Goal: Information Seeking & Learning: Learn about a topic

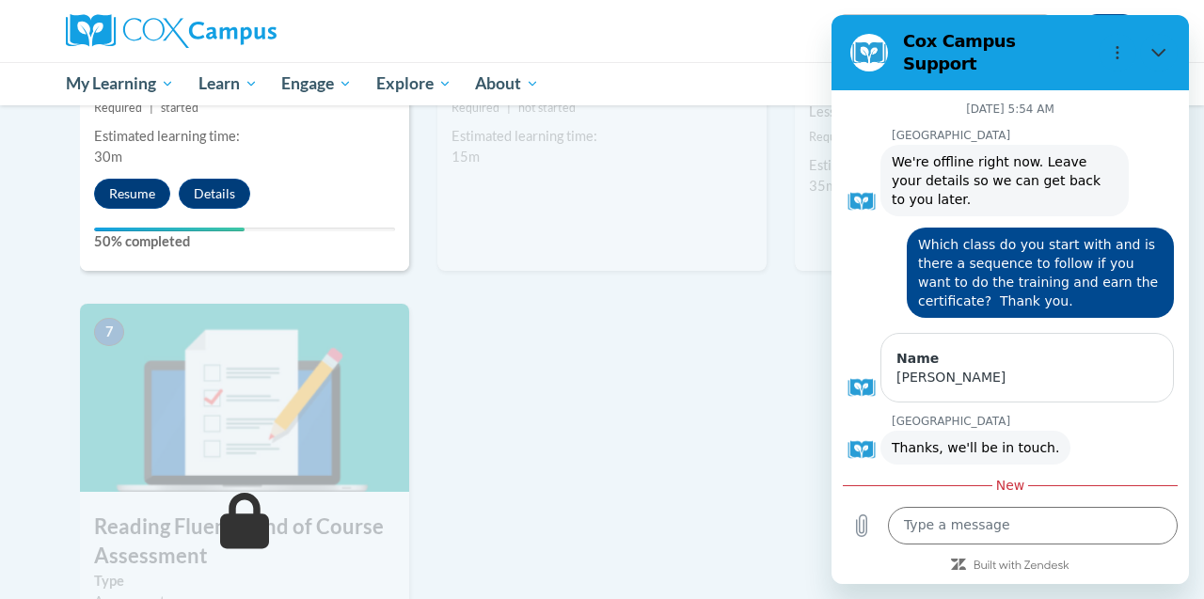
scroll to position [845, 0]
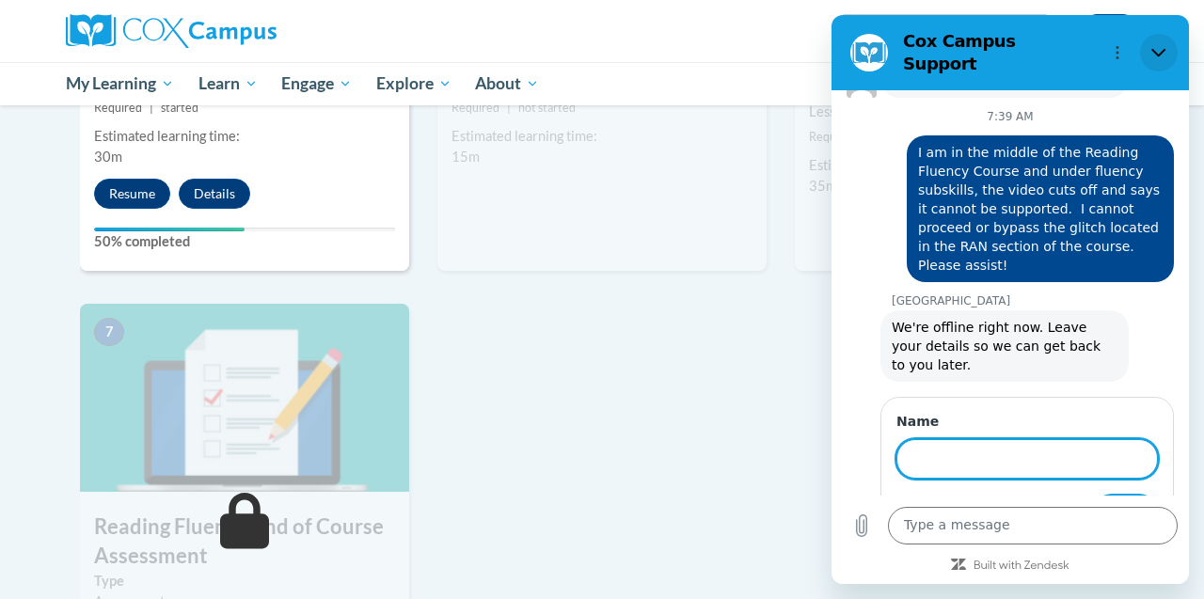
click at [1159, 45] on icon "Close" at bounding box center [1158, 52] width 15 height 15
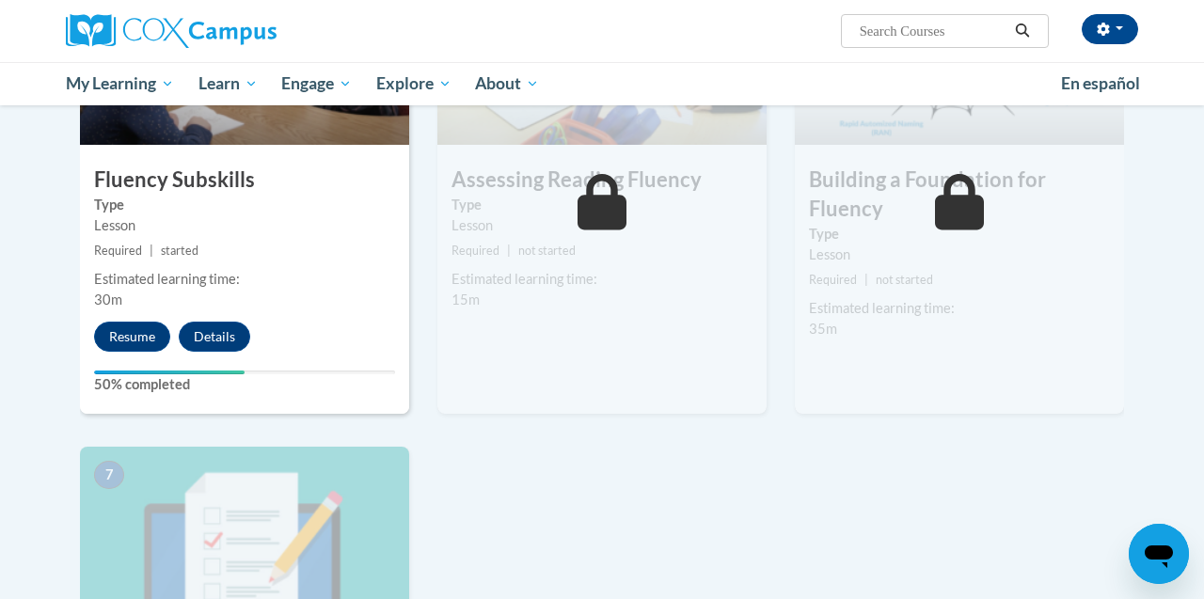
scroll to position [1049, 0]
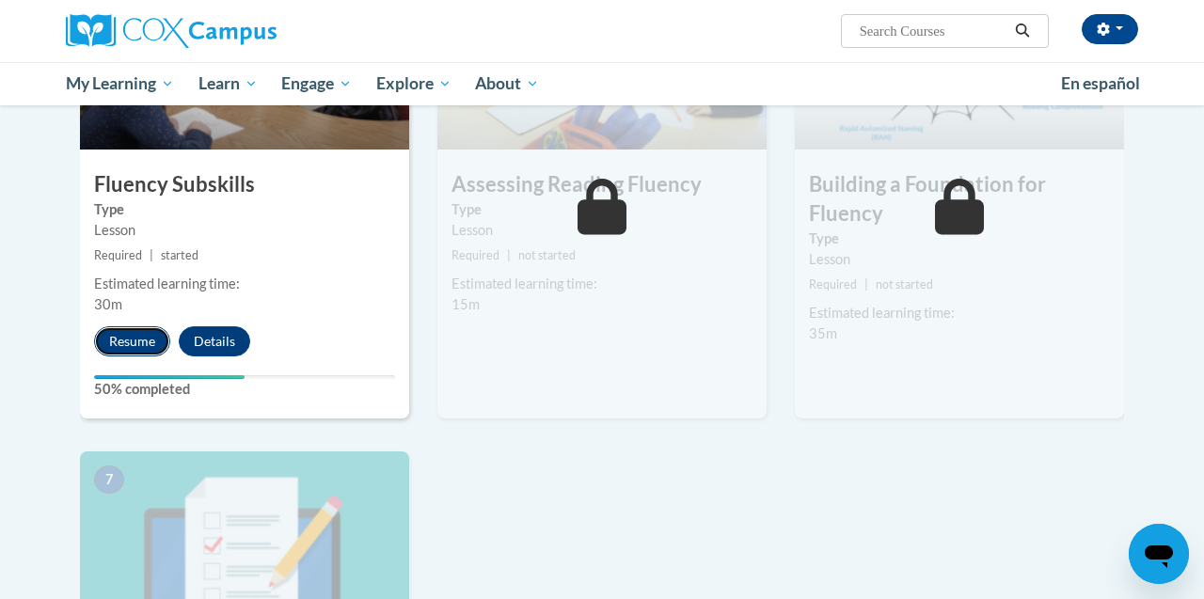
click at [126, 344] on button "Resume" at bounding box center [132, 341] width 76 height 30
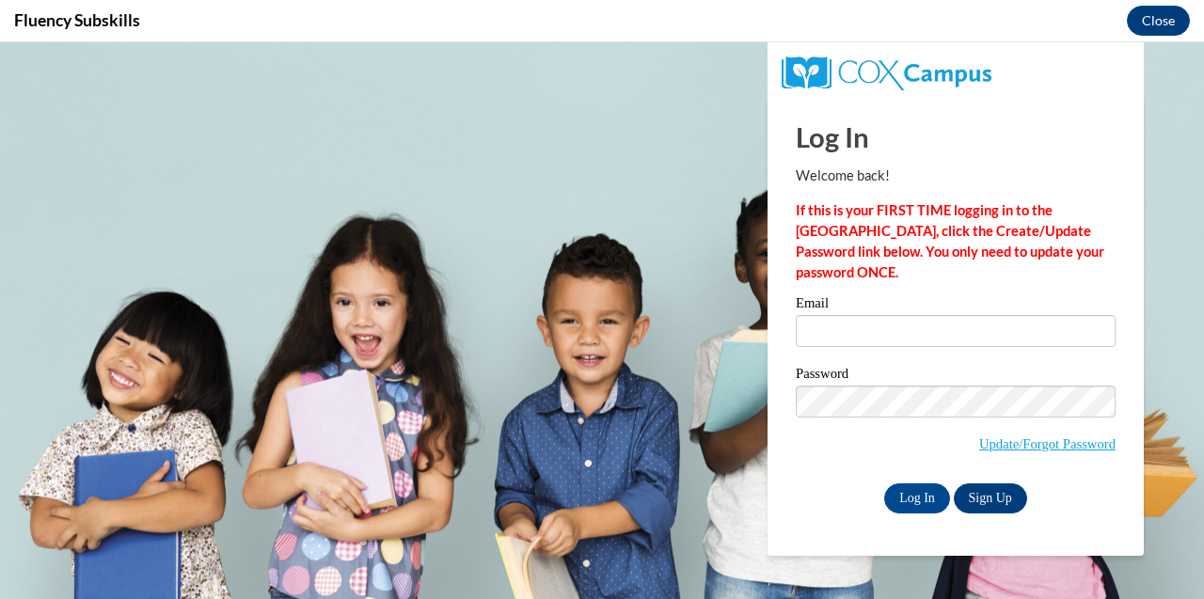
scroll to position [0, 0]
click at [855, 327] on input "Email" at bounding box center [956, 331] width 320 height 32
type input "idotridou@aol.com"
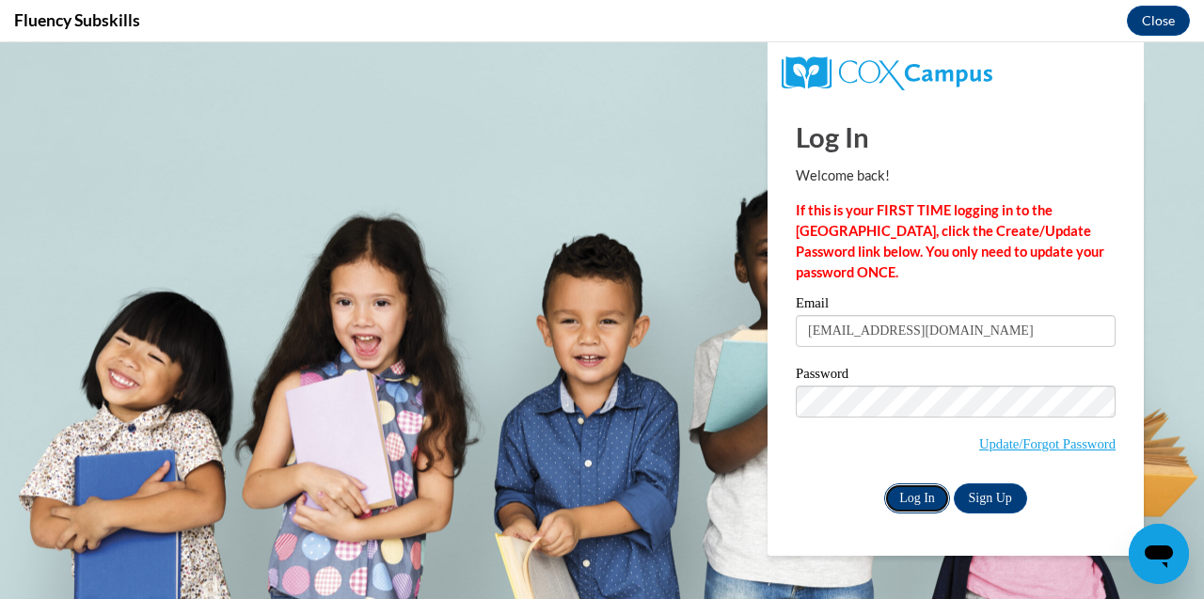
click at [900, 501] on input "Log In" at bounding box center [917, 499] width 66 height 30
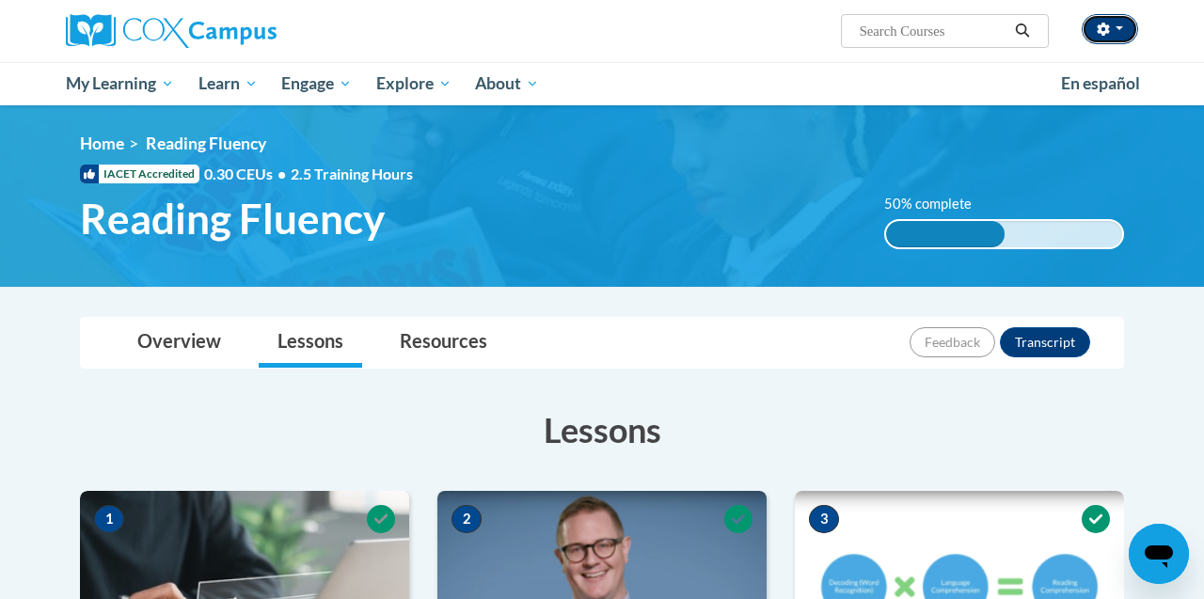
click at [1108, 34] on icon "button" at bounding box center [1103, 29] width 13 height 13
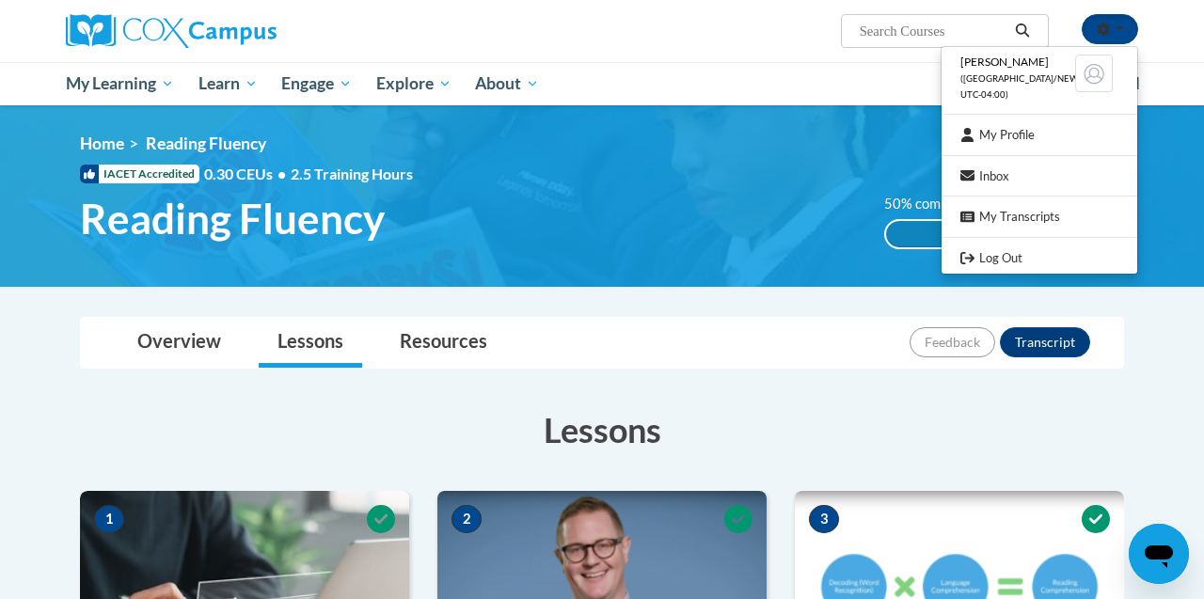
click at [770, 66] on ul "My Learning My Learning My Course Progress Certificates My Action Plans Group D…" at bounding box center [551, 83] width 995 height 43
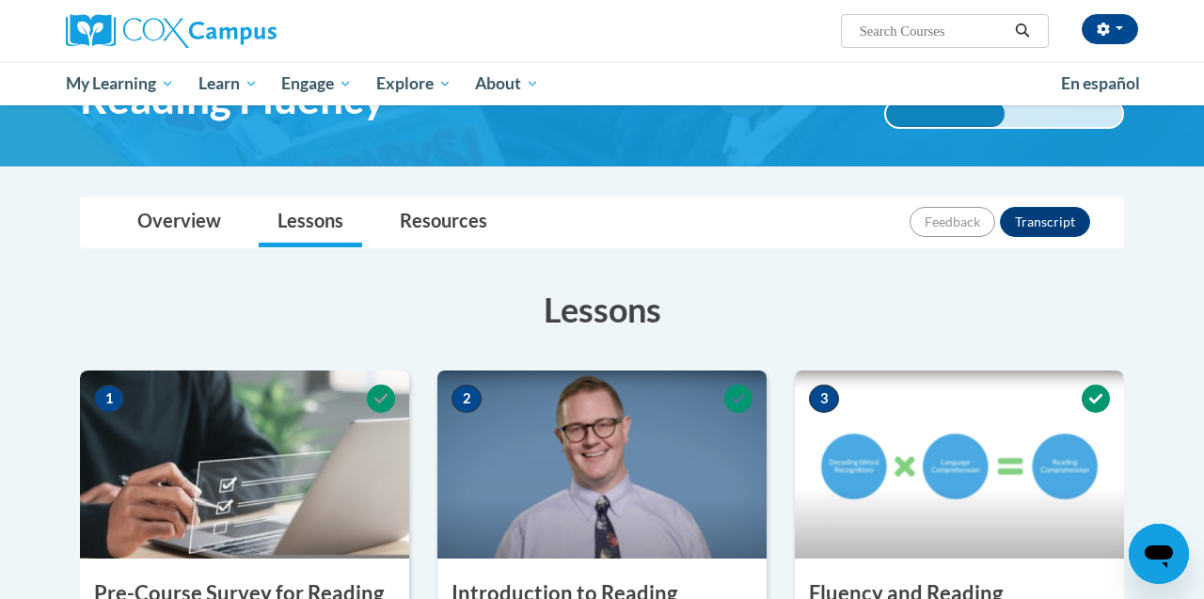
scroll to position [125, 0]
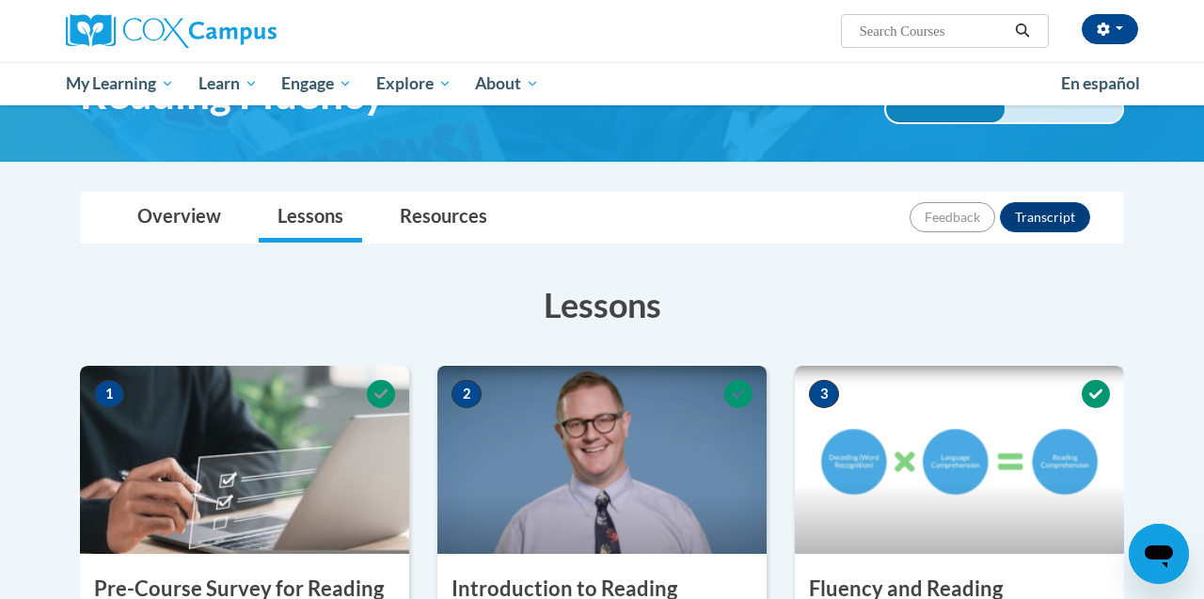
click at [1156, 560] on icon "Open messaging window" at bounding box center [1159, 554] width 34 height 34
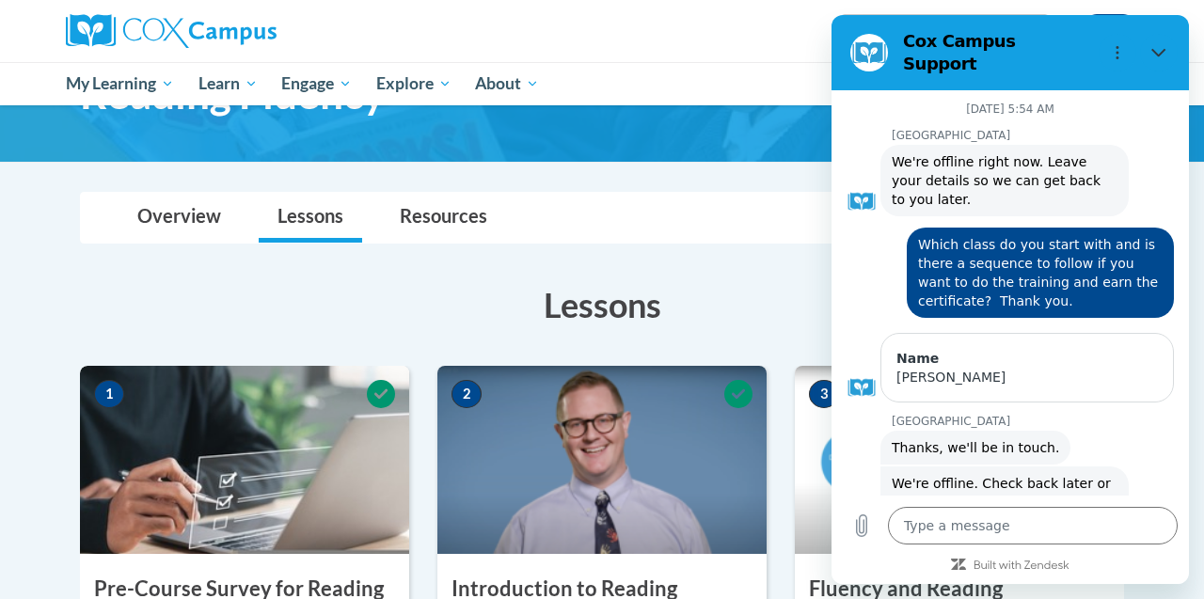
scroll to position [760, 0]
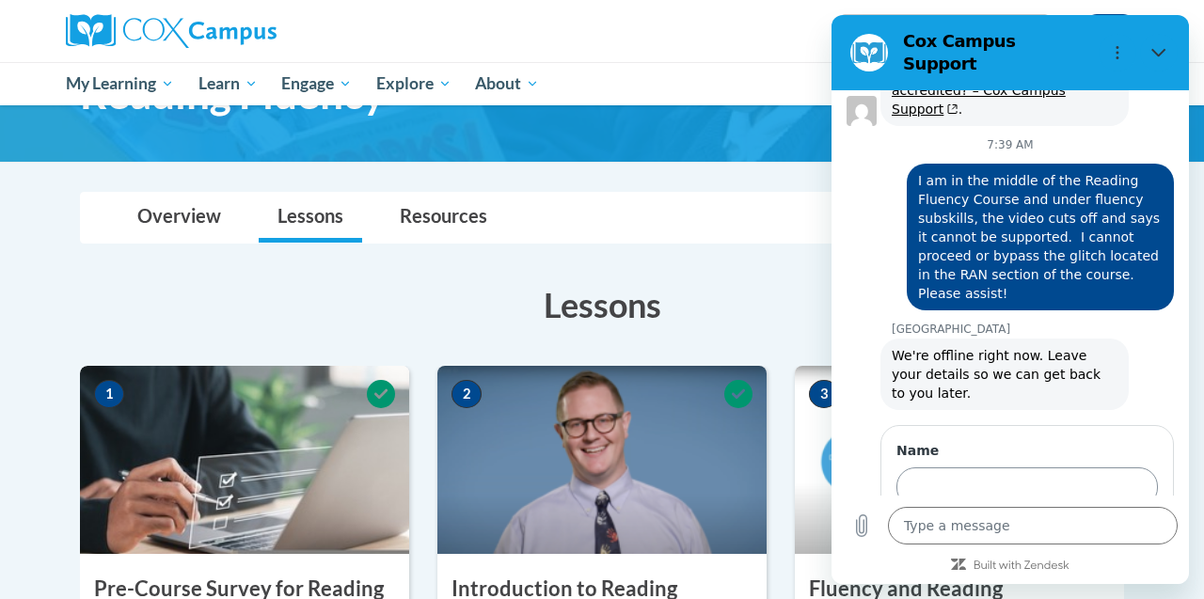
click at [1022, 468] on input "Name" at bounding box center [1028, 488] width 262 height 40
type input "LOUISE NUNAN"
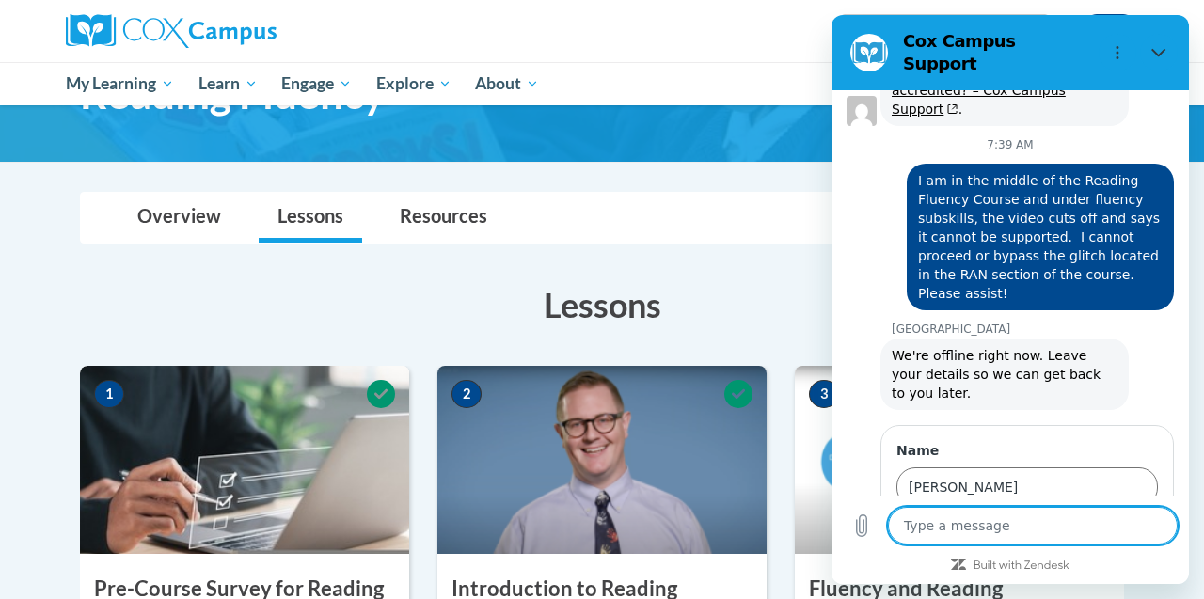
click at [961, 518] on textarea at bounding box center [1033, 526] width 290 height 38
type textarea "C"
type textarea "x"
type textarea "Ca"
type textarea "x"
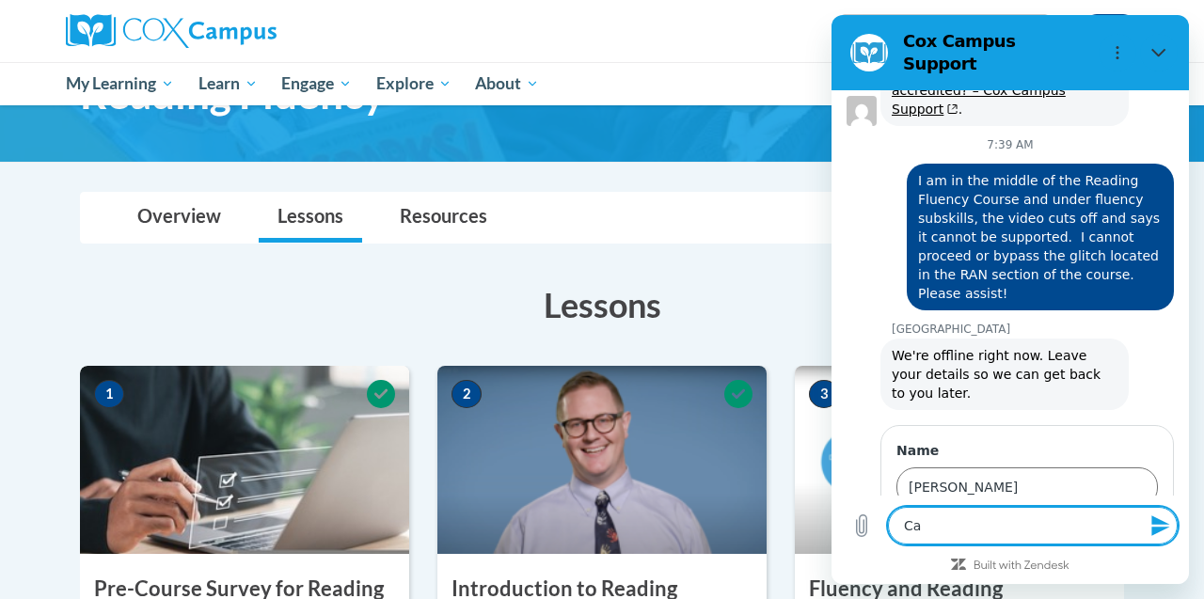
type textarea "Can"
type textarea "x"
type textarea "Can"
type textarea "x"
type textarea "Can y"
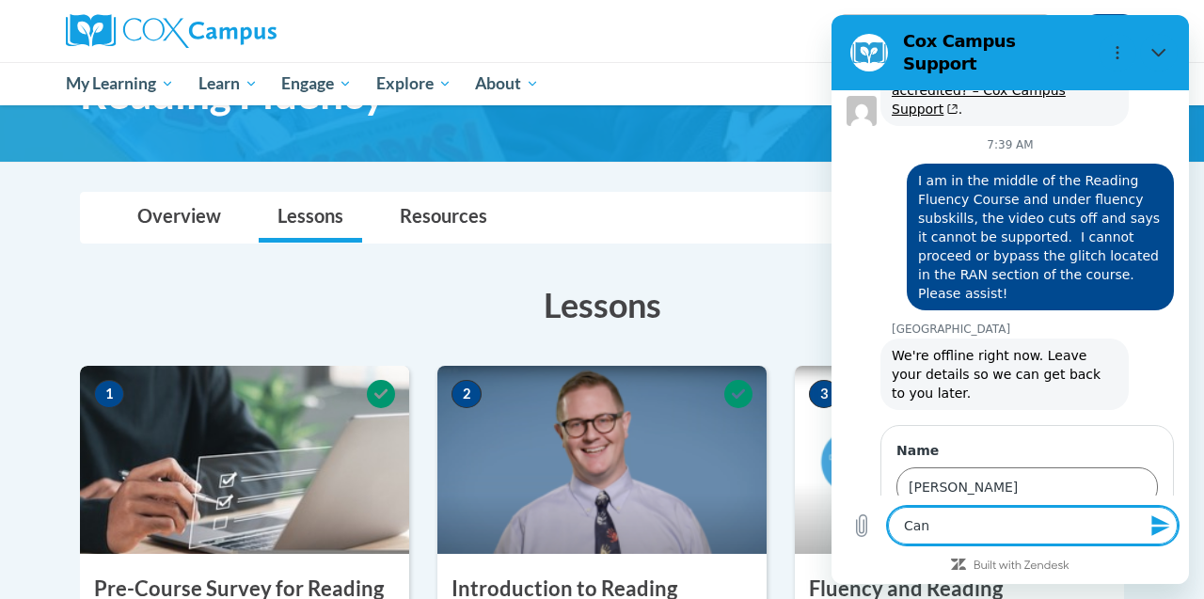
type textarea "x"
type textarea "Can yo"
type textarea "x"
type textarea "Can you"
type textarea "x"
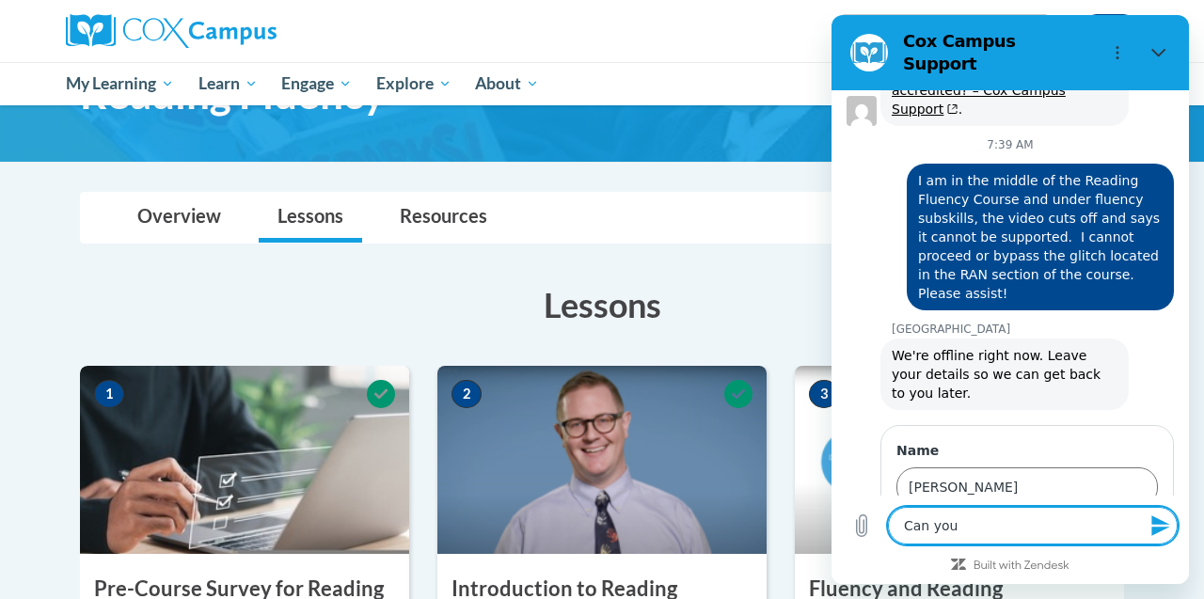
type textarea "Can you"
type textarea "x"
type textarea "Can you f"
type textarea "x"
type textarea "Can you fi"
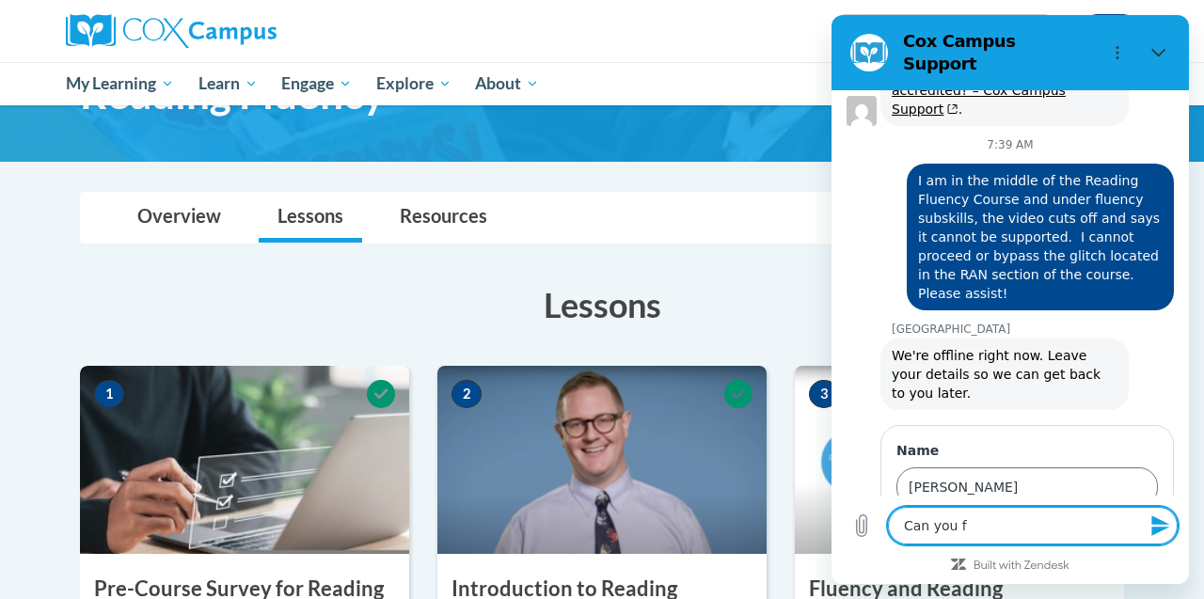
type textarea "x"
type textarea "Can you fix"
type textarea "x"
type textarea "Can you fix"
type textarea "x"
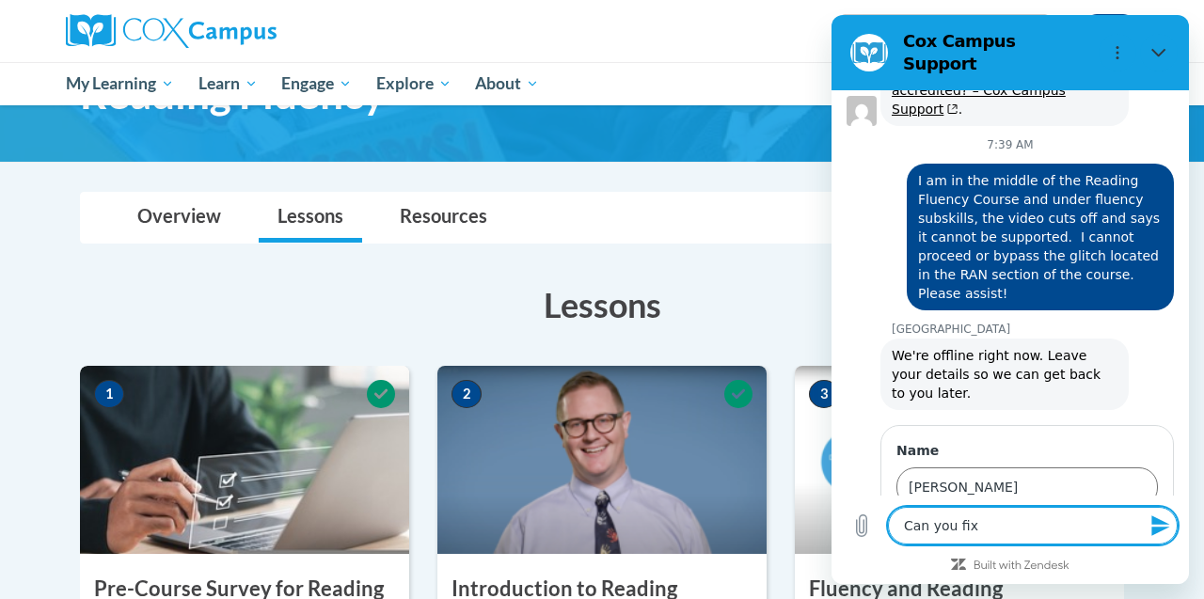
type textarea "Can you fix t"
type textarea "x"
type textarea "Can you fix th"
type textarea "x"
type textarea "Can you fix the"
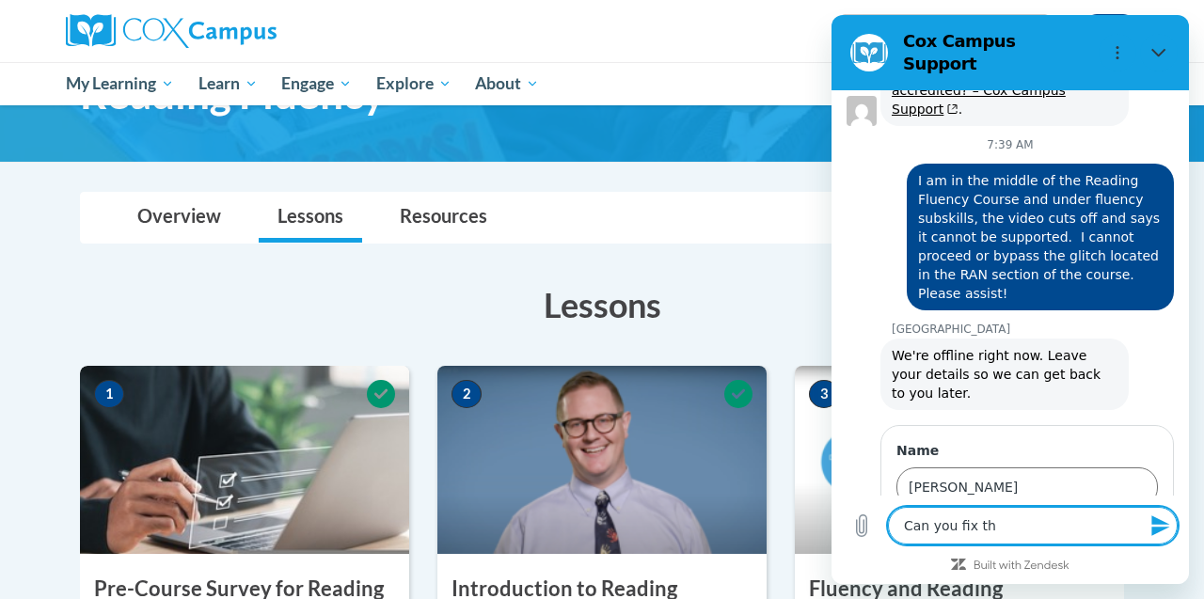
type textarea "x"
type textarea "Can you fix the"
type textarea "x"
type textarea "Can you fix the F"
type textarea "x"
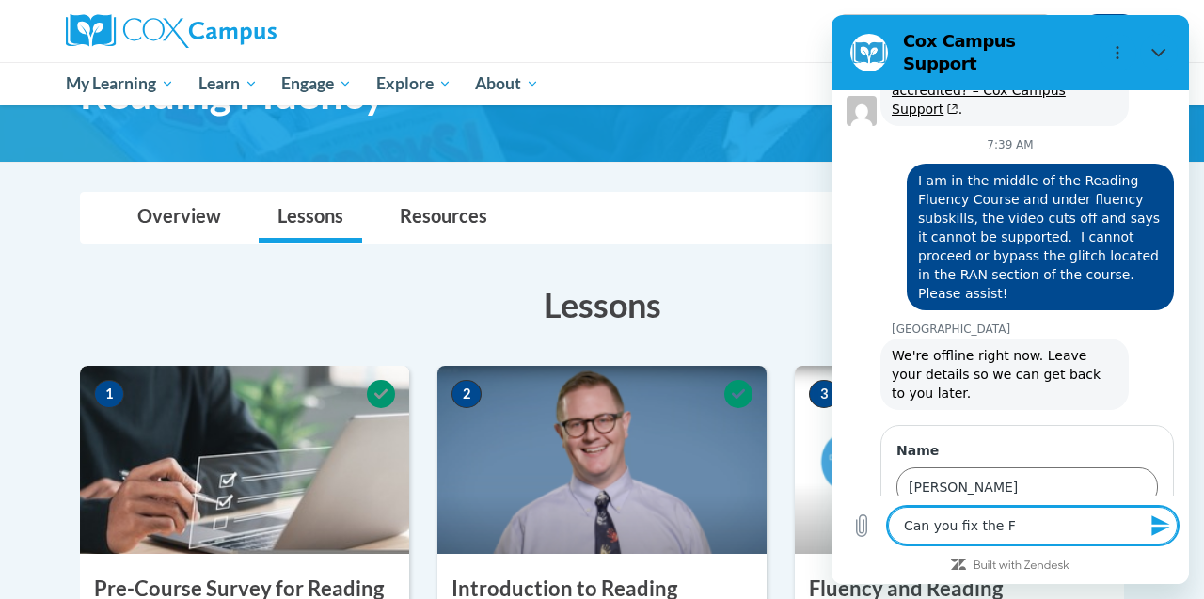
type textarea "Can you fix the Fl"
type textarea "x"
type textarea "Can you fix the Flu"
type textarea "x"
type textarea "Can you fix the Flue"
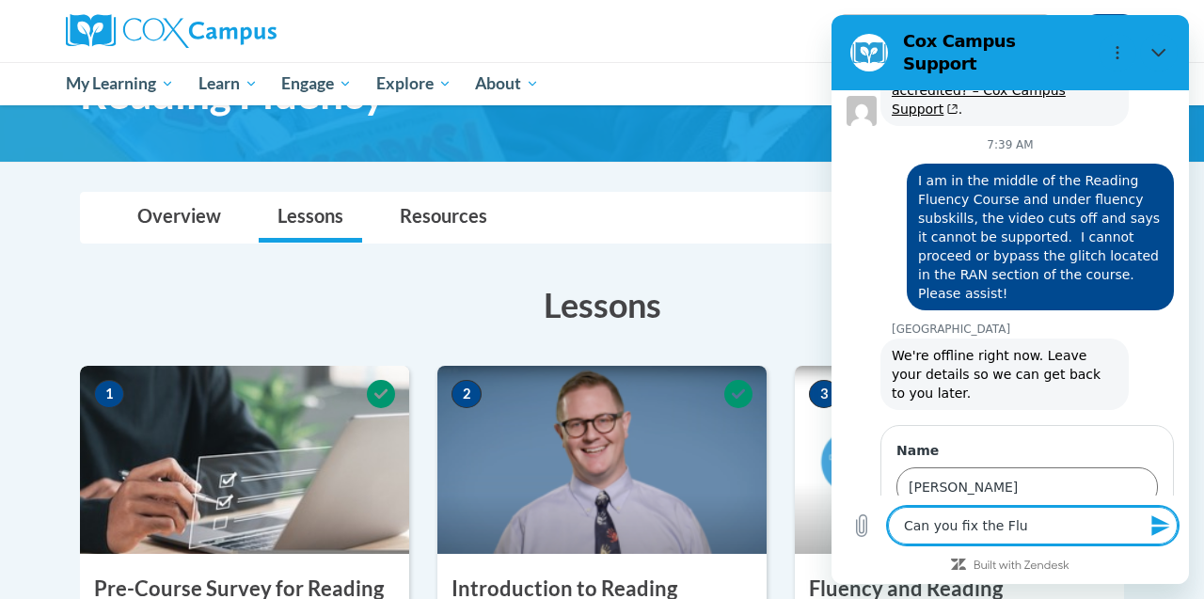
type textarea "x"
type textarea "Can you fix the Fluen"
type textarea "x"
type textarea "Can you fix the Fluenc"
type textarea "x"
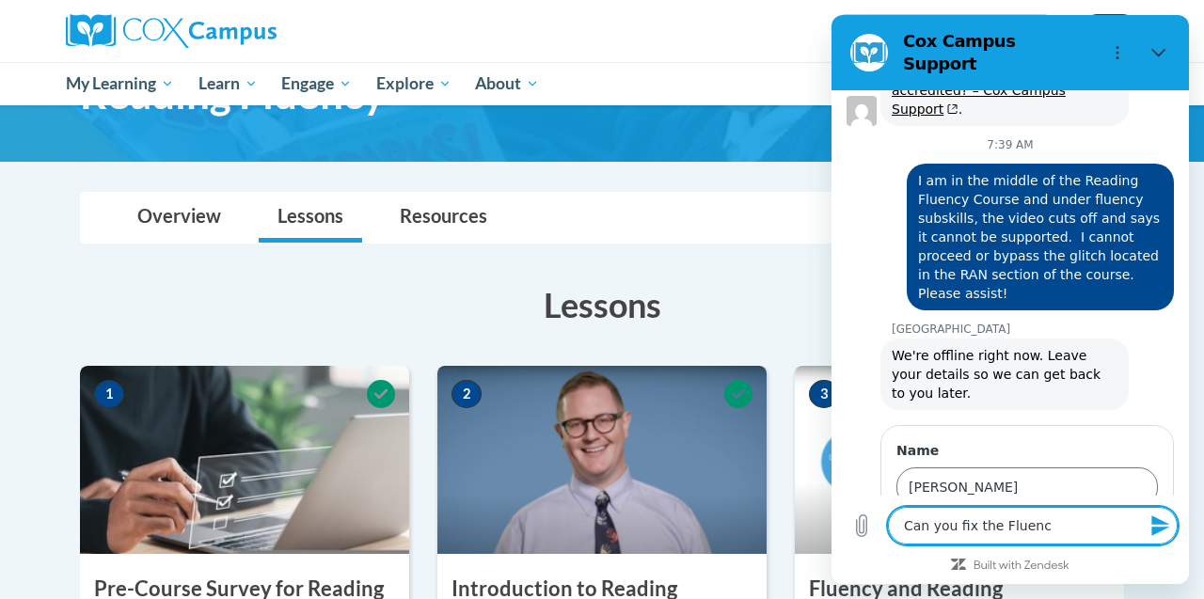
type textarea "Can you fix the Fluency"
type textarea "x"
type textarea "Can you fix the Fluenc"
type textarea "x"
type textarea "Can you fix the Fluen"
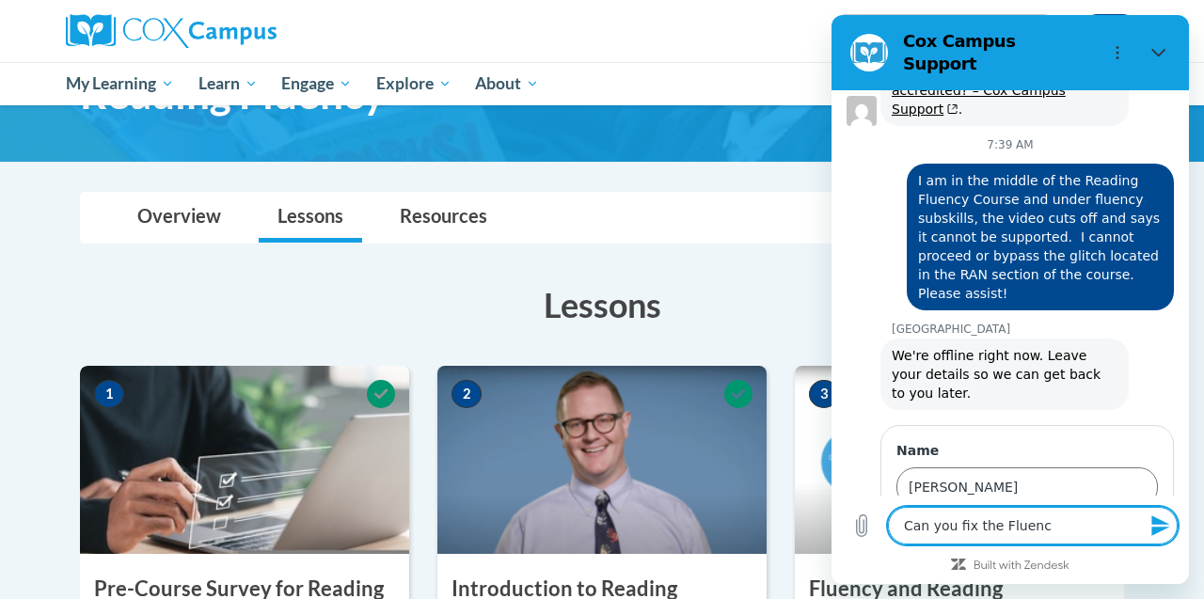
type textarea "x"
type textarea "Can you fix the Flue"
type textarea "x"
type textarea "Can you fix the Flu"
type textarea "x"
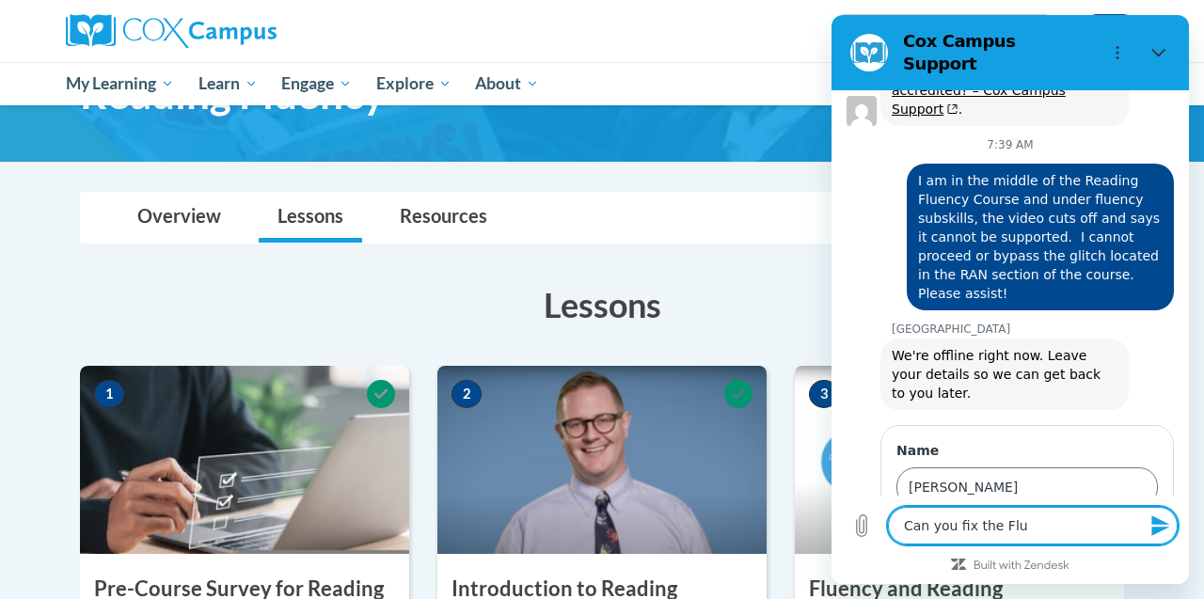
type textarea "Can you fix the Fl"
type textarea "x"
type textarea "Can you fix the F"
type textarea "x"
type textarea "Can you fix the"
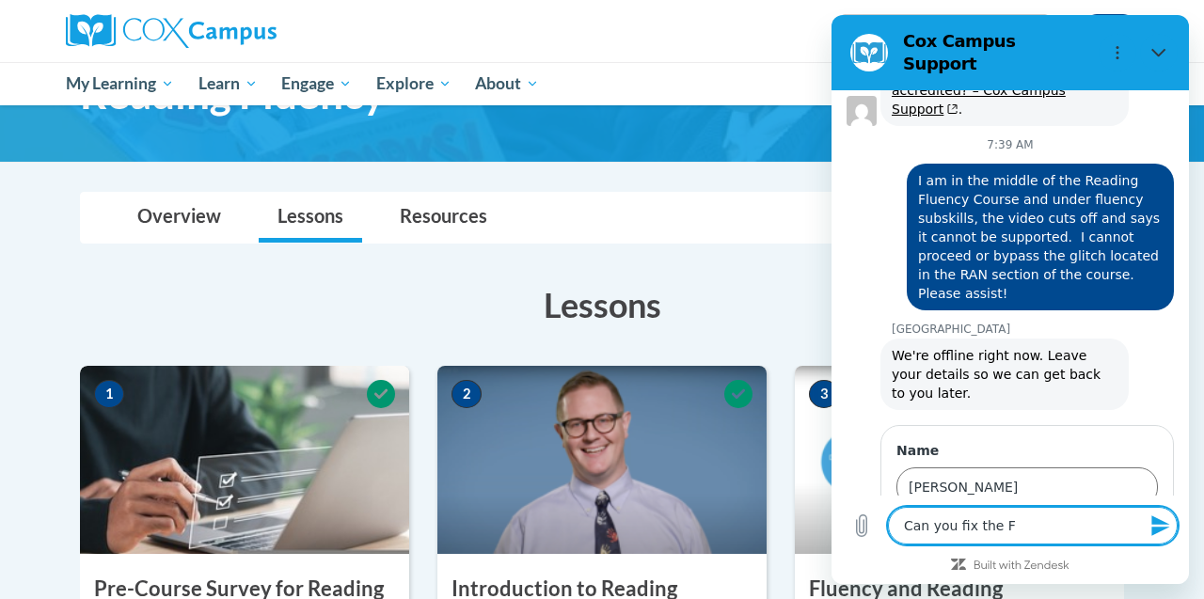
type textarea "x"
type textarea "Can you fix the F"
type textarea "x"
type textarea "Can you fix the Fl"
type textarea "x"
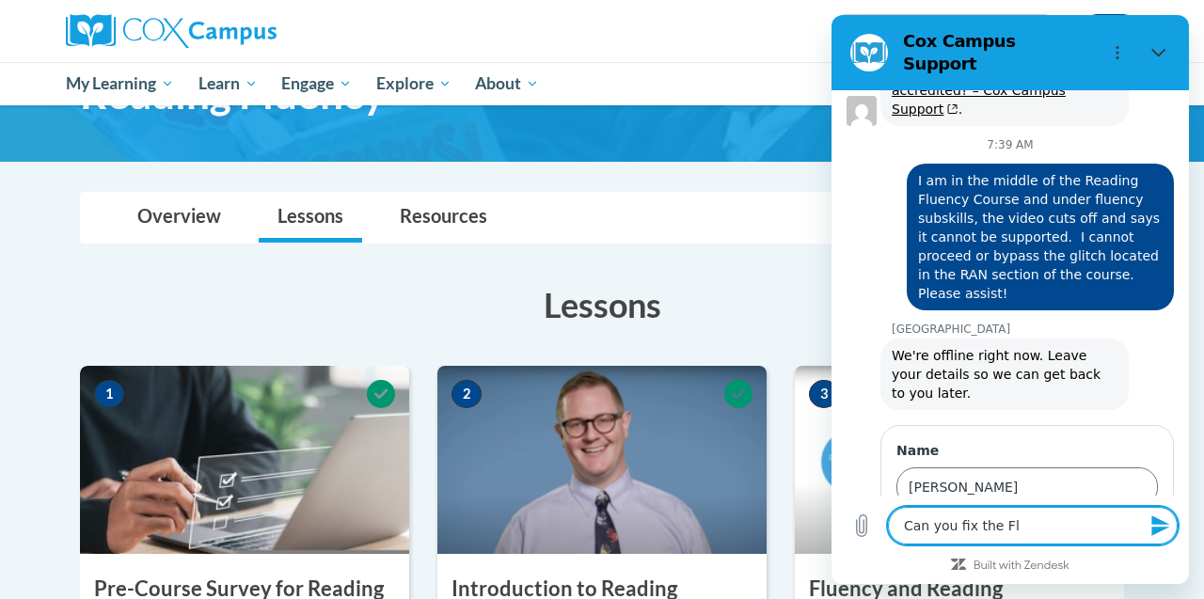
type textarea "Can you fix the Flu"
type textarea "x"
type textarea "Can you fix the Flue"
type textarea "x"
type textarea "Can you fix the Fluen"
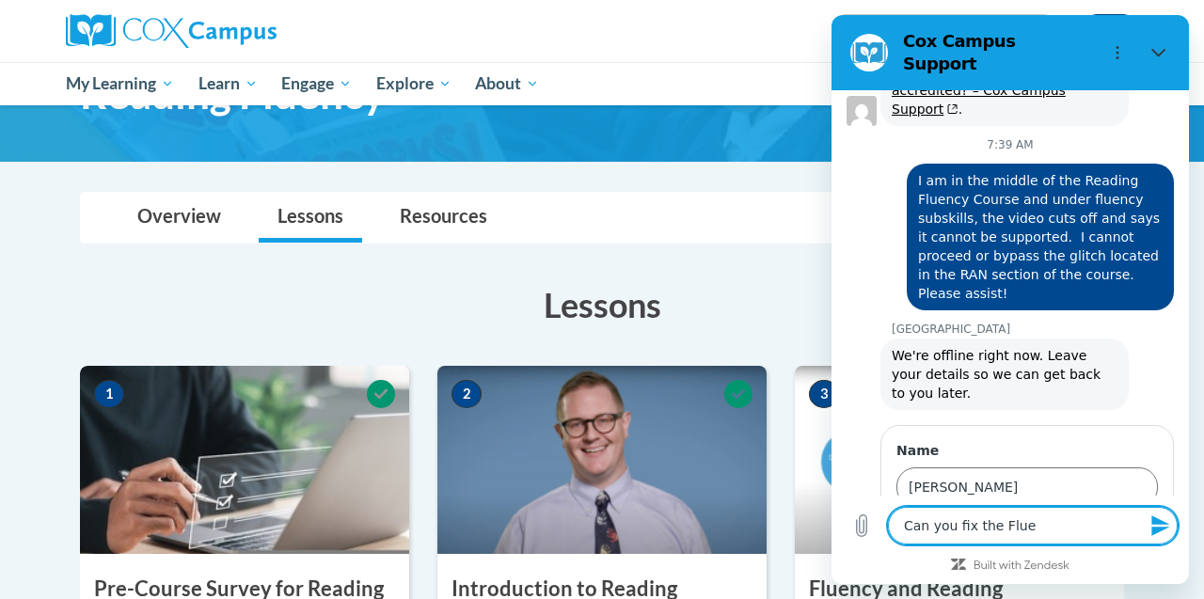
type textarea "x"
type textarea "Can you fix the Fluenc"
type textarea "x"
type textarea "Can you fix the Fluency"
type textarea "x"
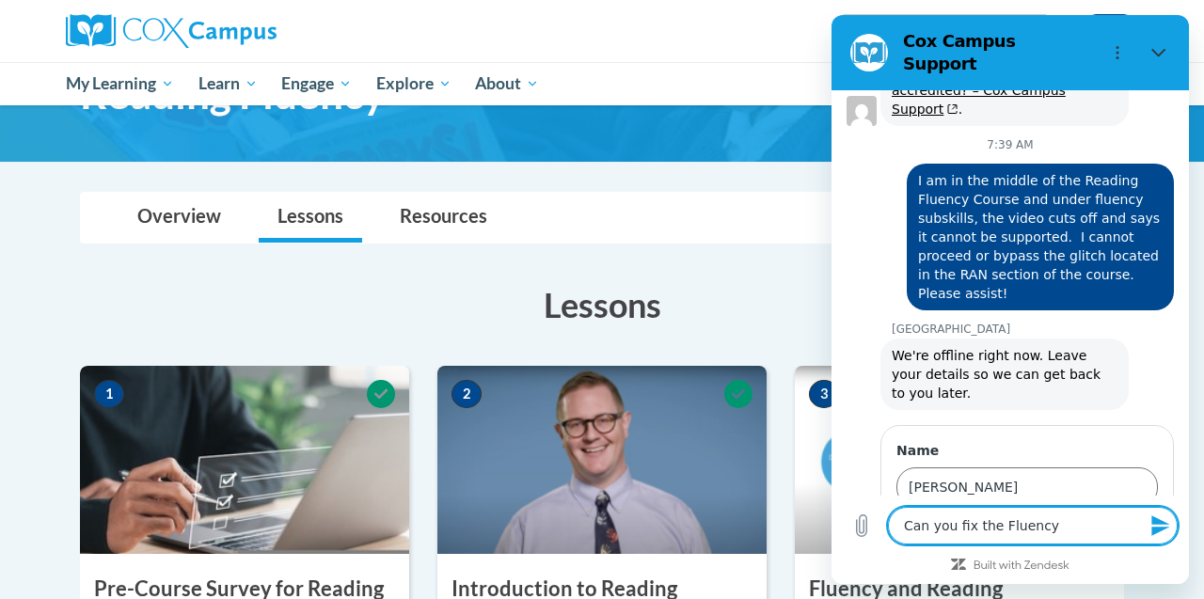
type textarea "Can you fix the Fluency"
type textarea "x"
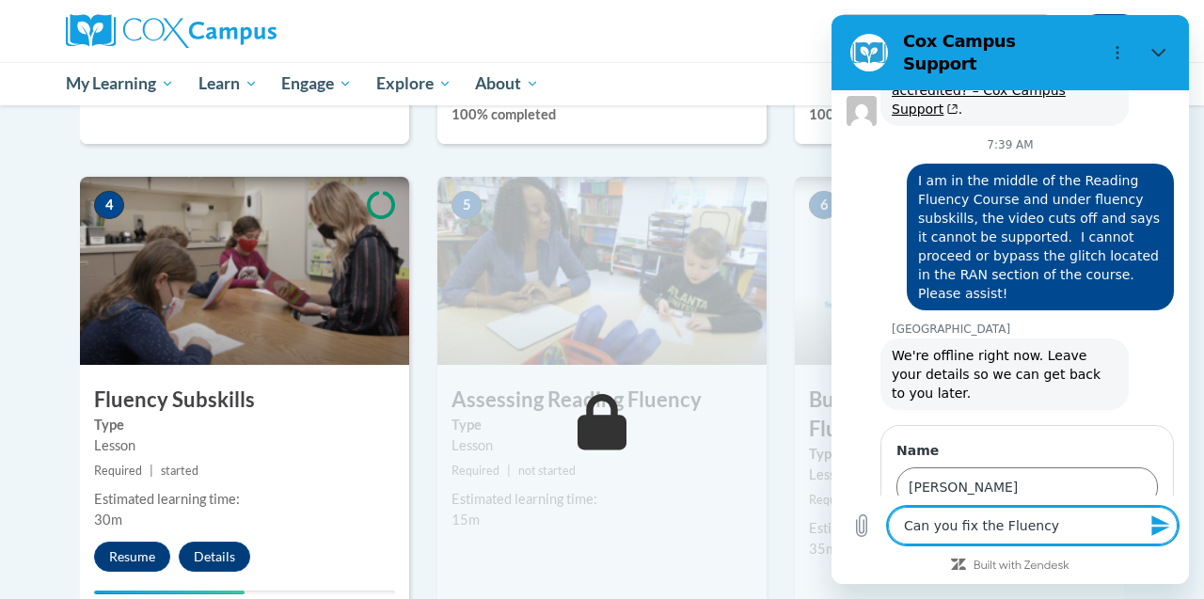
scroll to position [838, 0]
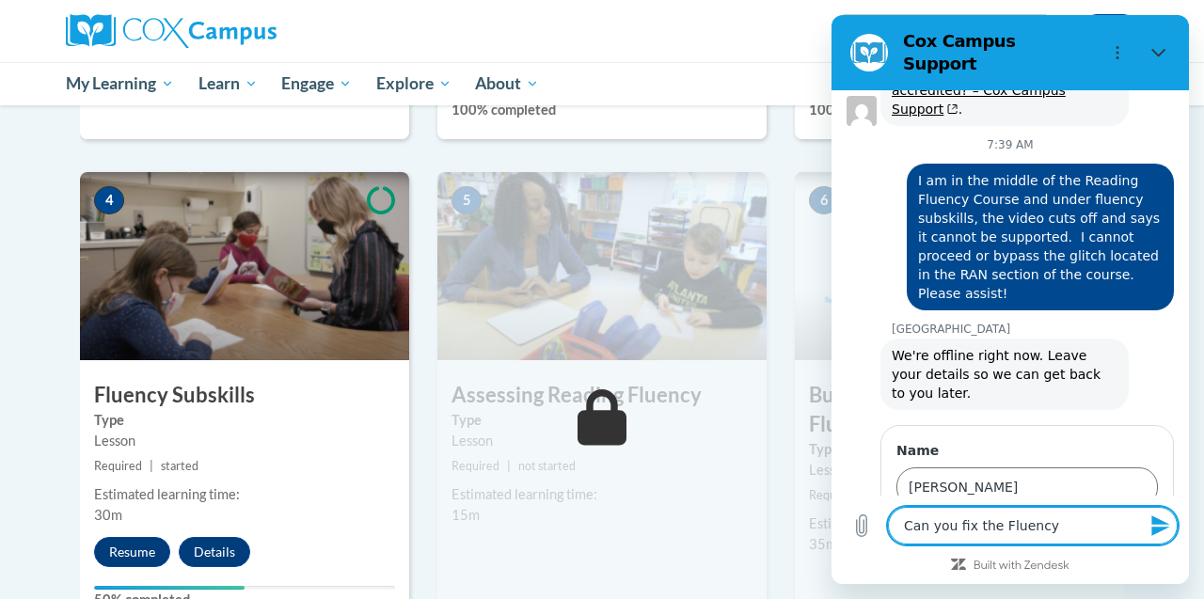
type textarea "Can you fix the Fluency S"
type textarea "x"
type textarea "Can you fix the Fluency Su"
type textarea "x"
type textarea "Can you fix the Fluency Sub"
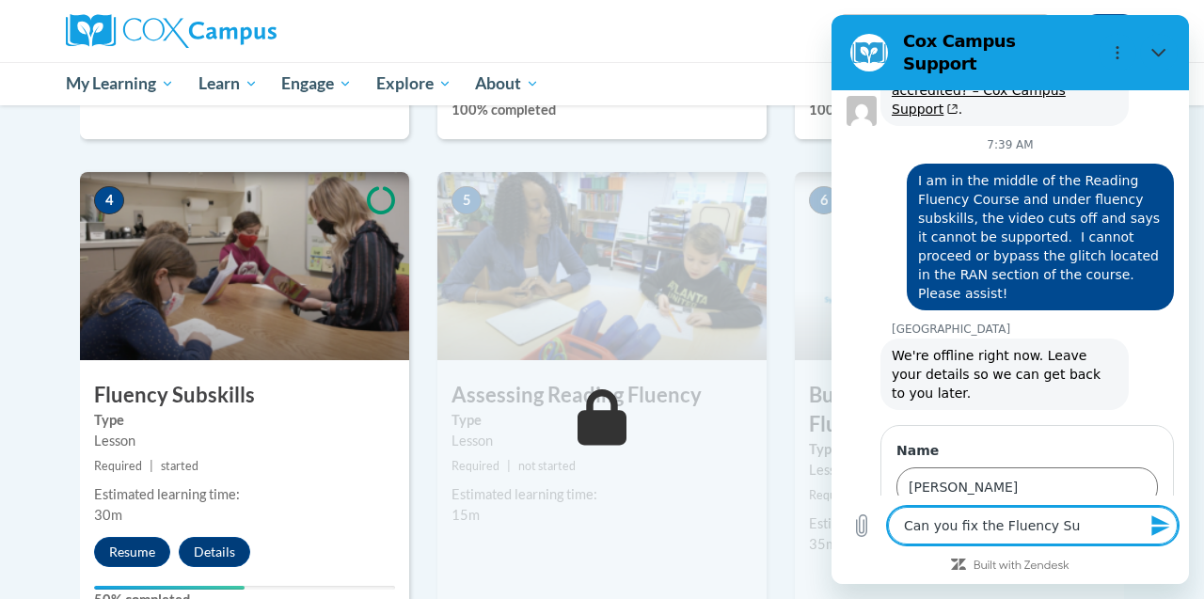
type textarea "x"
type textarea "Can you fix the Fluency Subs"
type textarea "x"
type textarea "Can you fix the Fluency Subsk"
type textarea "x"
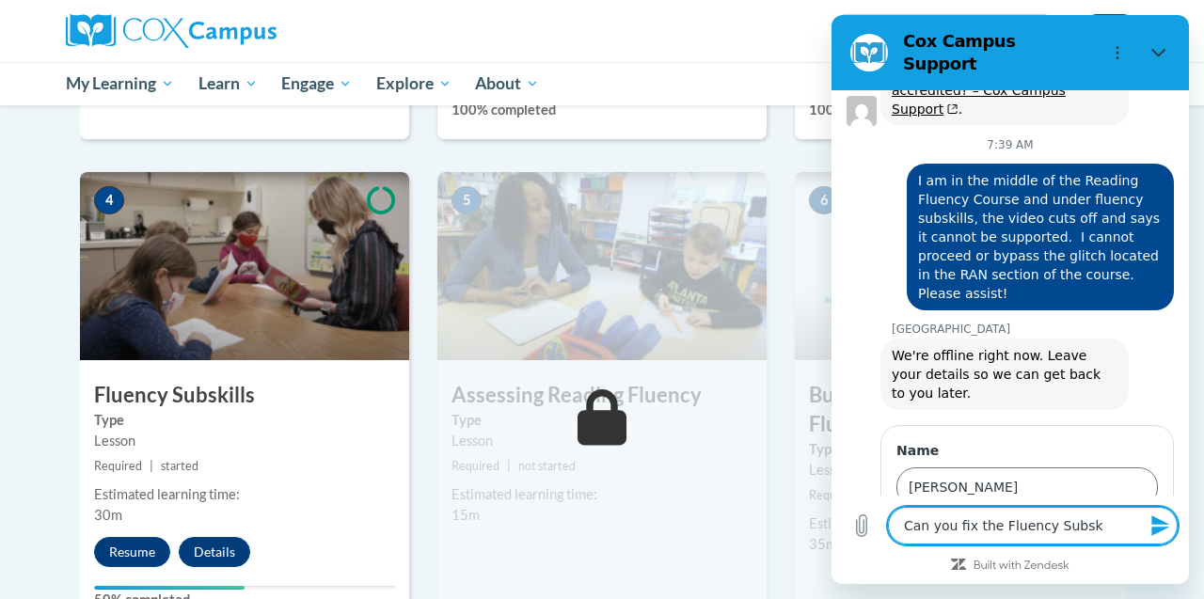
type textarea "Can you fix the Fluency Subski"
type textarea "x"
type textarea "Can you fix the Fluency Subskil"
type textarea "x"
type textarea "Can you fix the Fluency Subskill"
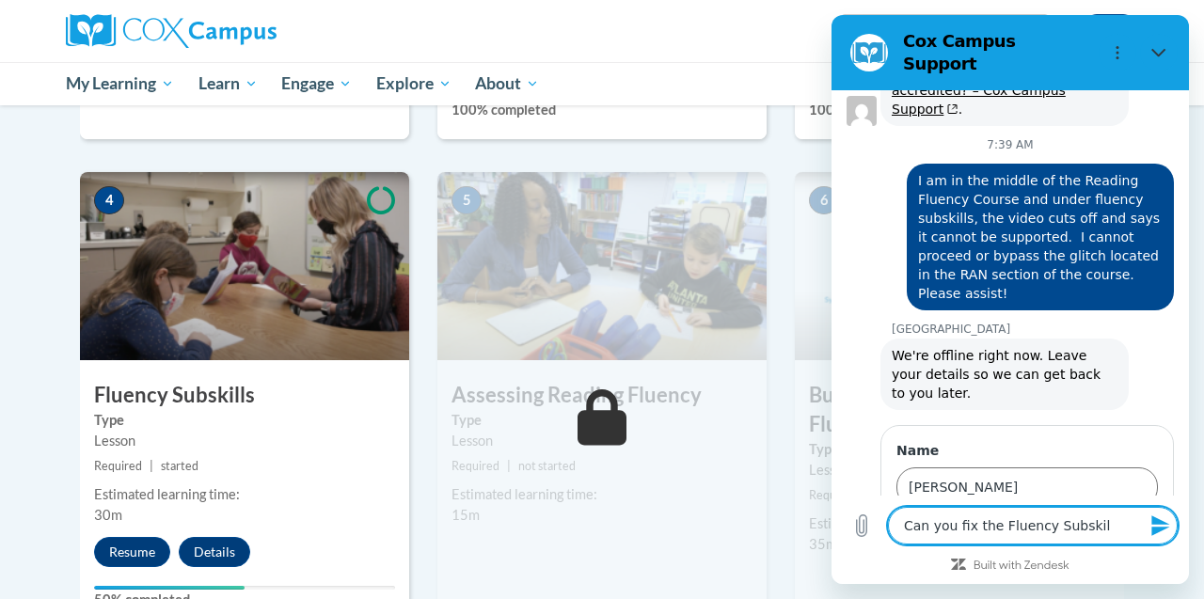
type textarea "x"
type textarea "Can you fix the Fluency Subskills"
type textarea "x"
type textarea "Can you fix the Fluency Subskills"
type textarea "x"
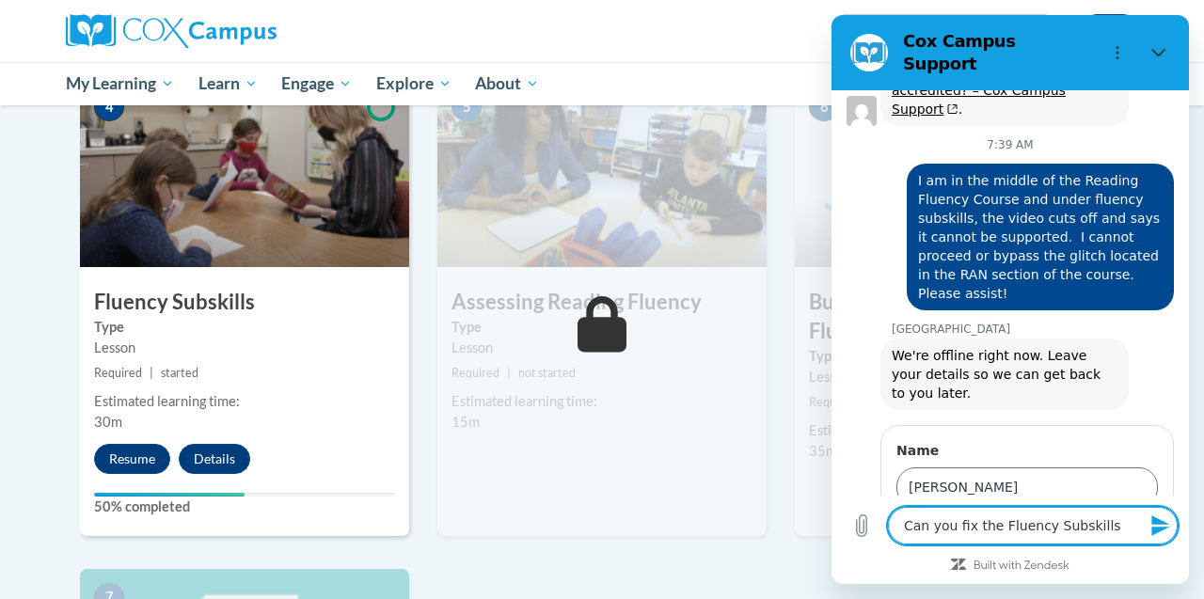
scroll to position [939, 0]
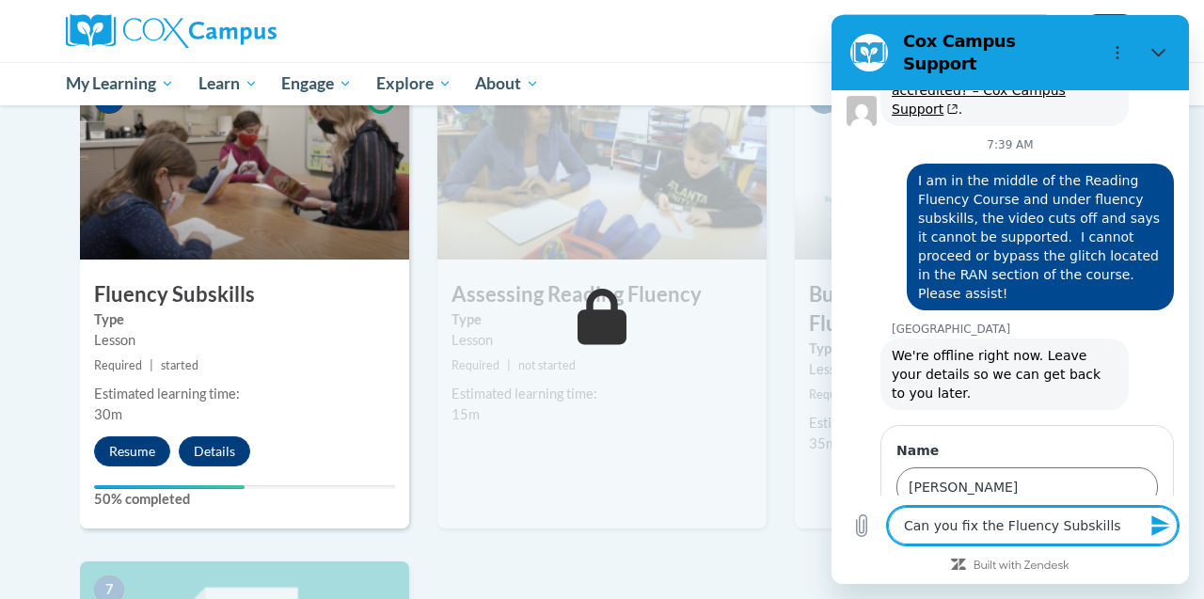
type textarea "Can you fix the Fluency Subskills L"
type textarea "x"
type textarea "Can you fix the Fluency Subskills Le"
type textarea "x"
type textarea "Can you fix the Fluency Subskills Les"
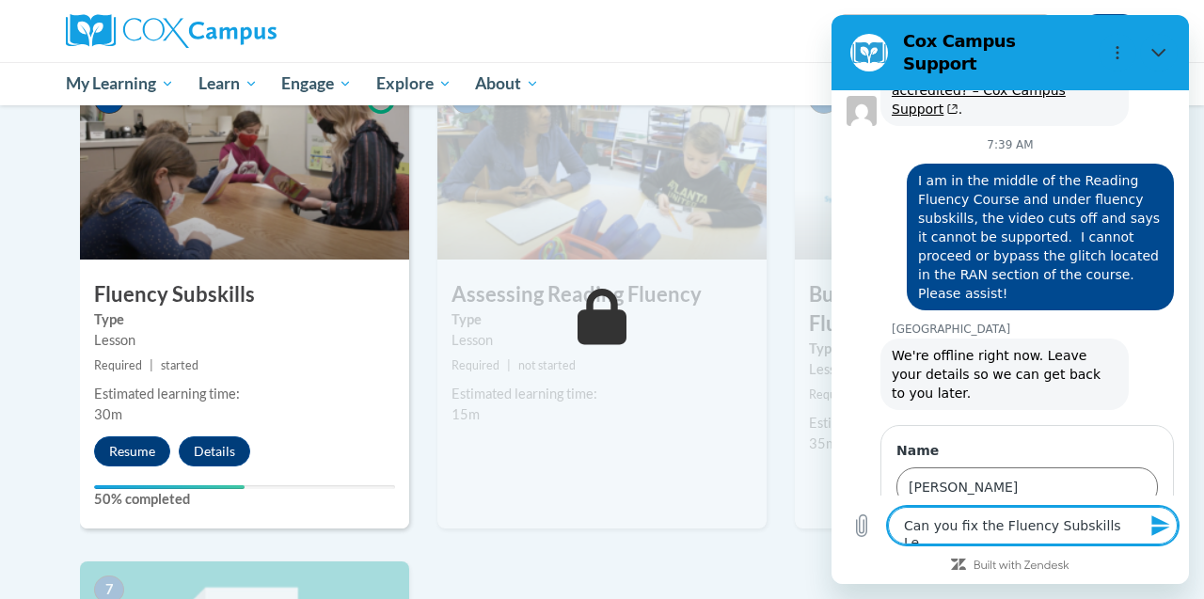
type textarea "x"
type textarea "Can you fix the Fluency Subskills Less"
type textarea "x"
type textarea "Can you fix the Fluency Subskills Lesso"
type textarea "x"
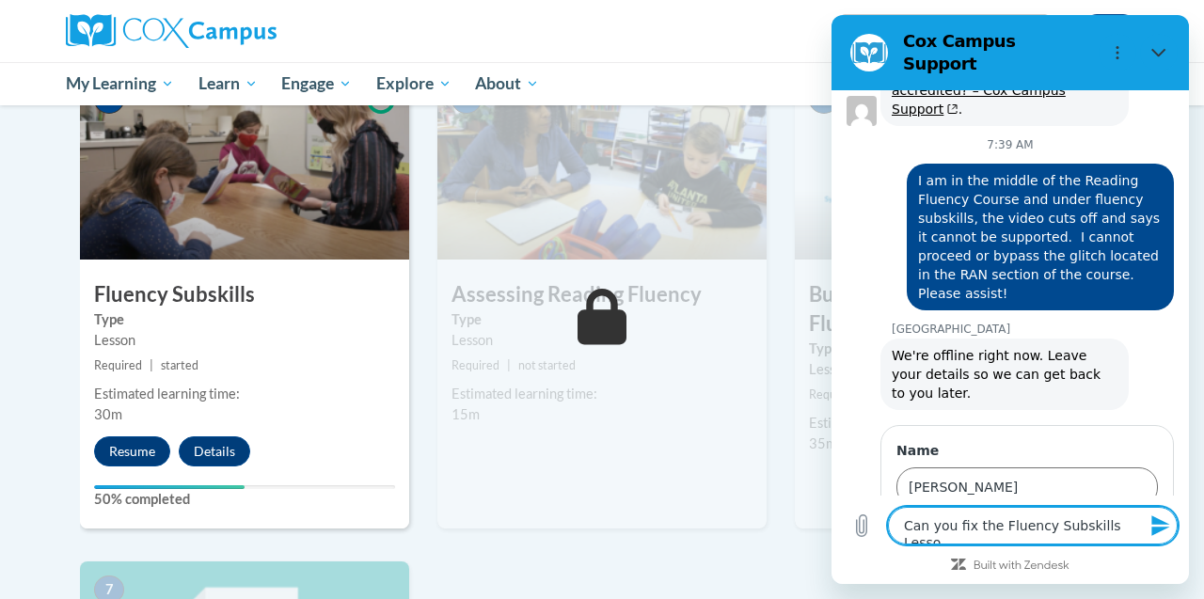
type textarea "Can you fix the Fluency Subskills Lesson"
type textarea "x"
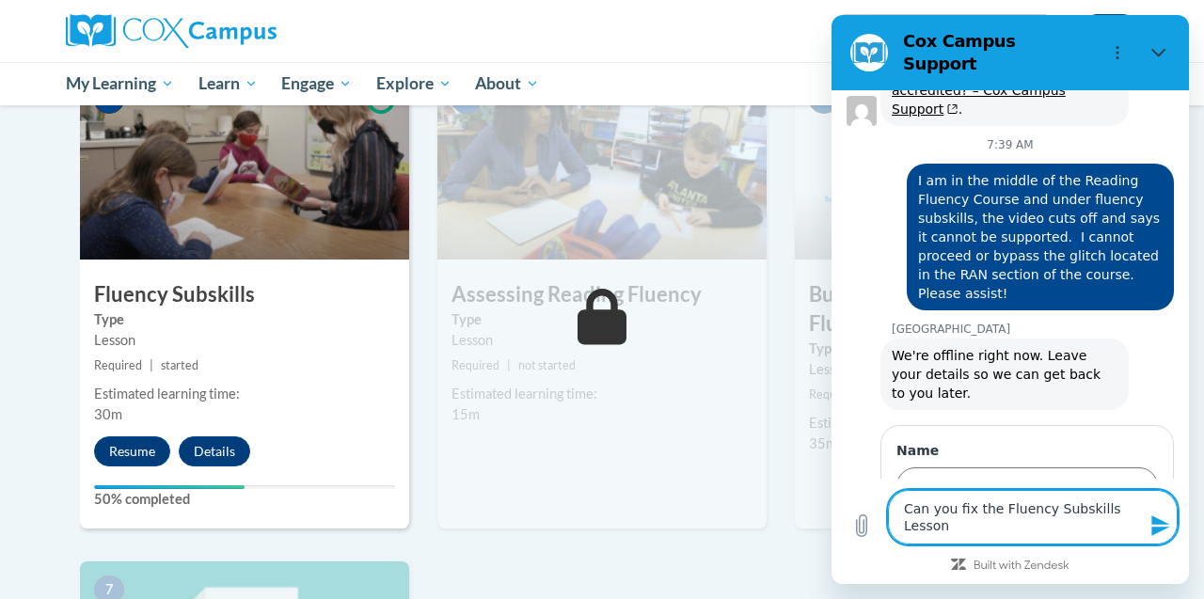
type textarea "Can you fix the Fluency Subskills Lesson?"
type textarea "x"
type textarea "Can you fix the Fluency Subskills Lesson?"
type textarea "x"
type textarea "Can you fix the Fluency Subskills Lesson? I"
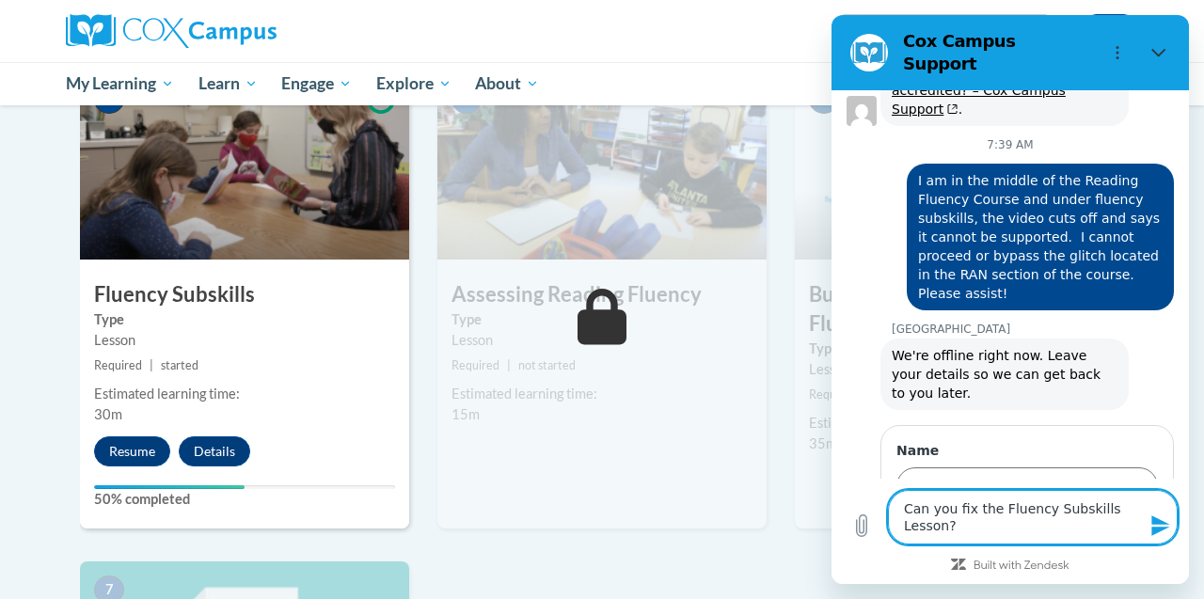
type textarea "x"
type textarea "Can you fix the Fluency Subskills Lesson? I"
type textarea "x"
type textarea "Can you fix the Fluency Subskills Lesson? I c"
type textarea "x"
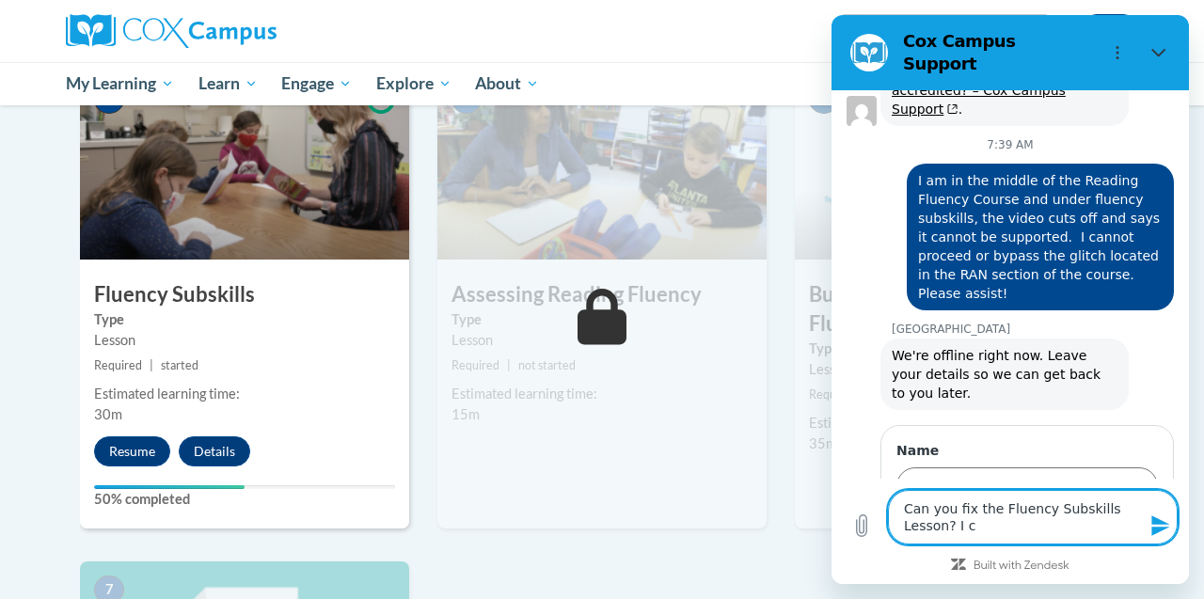
type textarea "Can you fix the Fluency Subskills Lesson? I ca"
type textarea "x"
type textarea "Can you fix the Fluency Subskills Lesson? I can"
type textarea "x"
type textarea "Can you fix the Fluency Subskills Lesson? I can'"
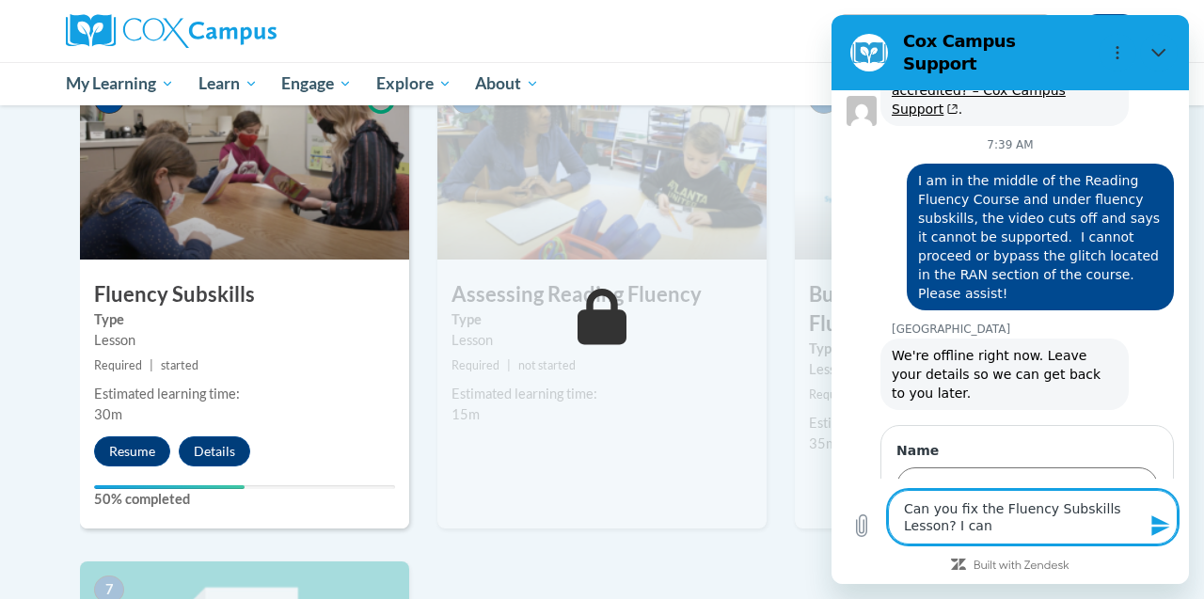
type textarea "x"
type textarea "Can you fix the Fluency Subskills Lesson? I can't"
type textarea "x"
type textarea "Can you fix the Fluency Subskills Lesson? I can't"
type textarea "x"
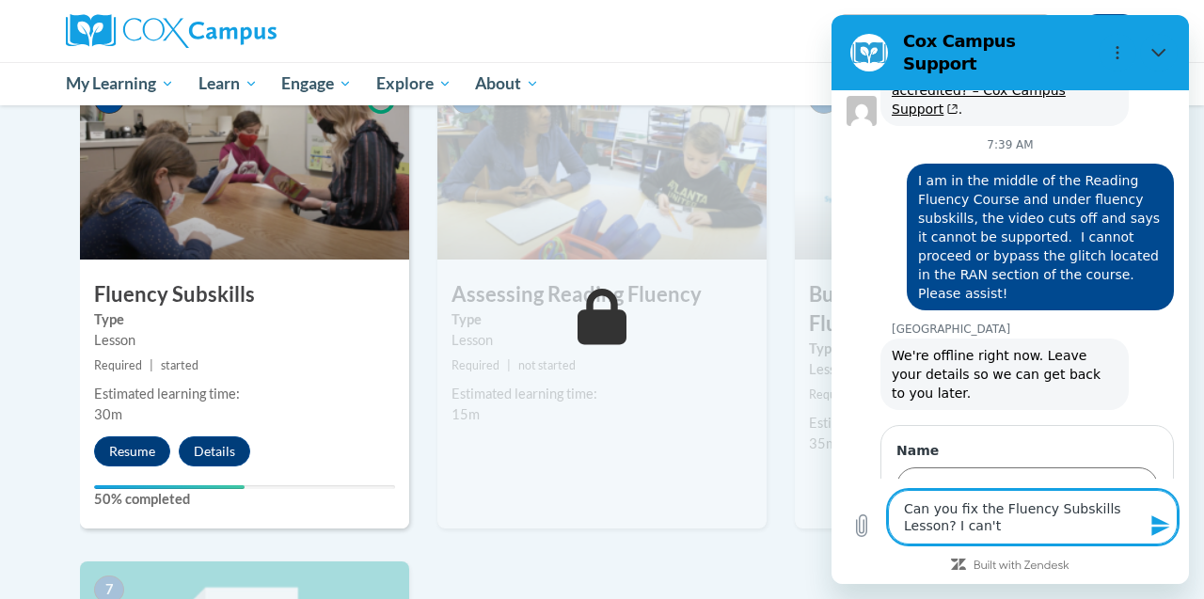
type textarea "Can you fix the Fluency Subskills Lesson? I can't p"
type textarea "x"
type textarea "Can you fix the Fluency Subskills Lesson? I can't pr"
type textarea "x"
type textarea "Can you fix the Fluency Subskills Lesson? I can't pro"
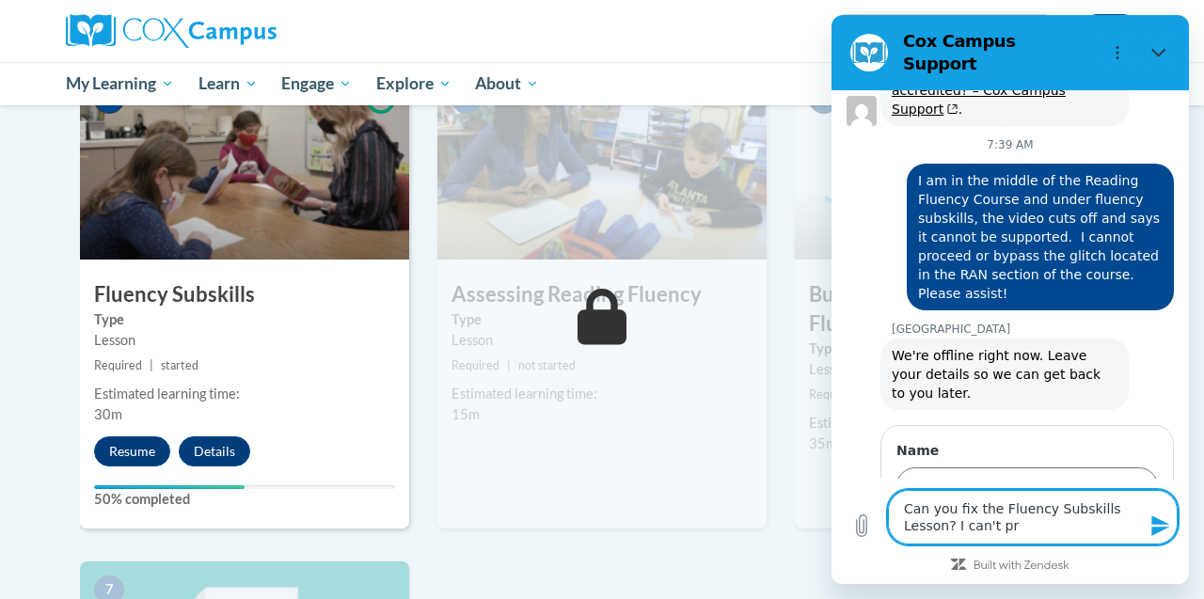
type textarea "x"
type textarea "Can you fix the Fluency Subskills Lesson? I can't proc"
type textarea "x"
type textarea "Can you fix the Fluency Subskills Lesson? I can't proce"
type textarea "x"
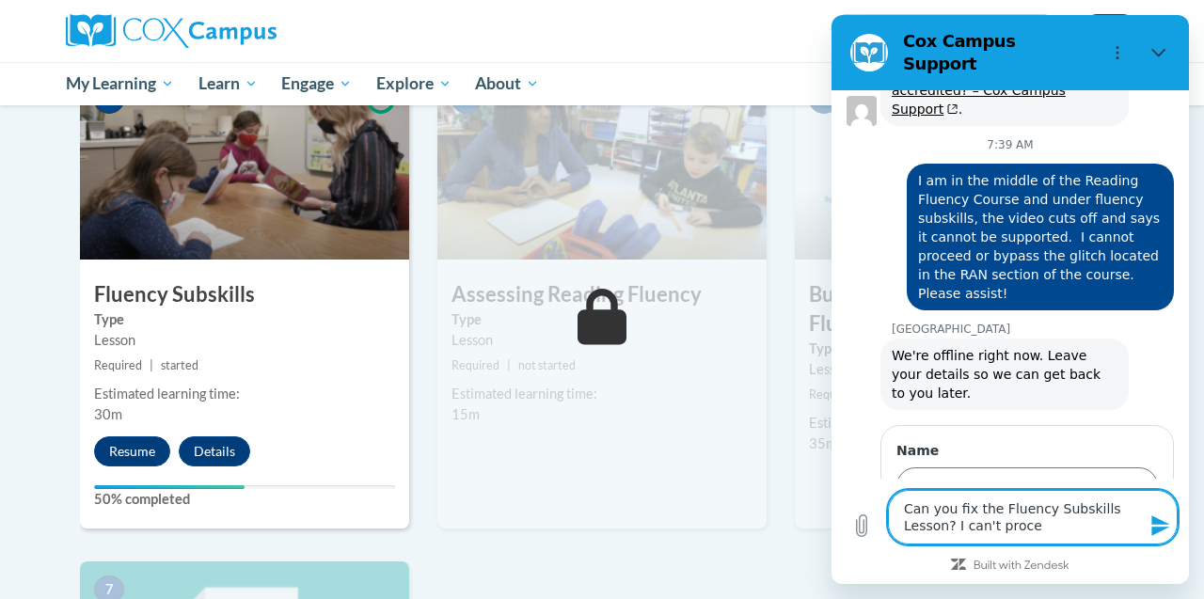
type textarea "Can you fix the Fluency Subskills Lesson? I can't procee"
type textarea "x"
type textarea "Can you fix the Fluency Subskills Lesson? I can't proceed"
type textarea "x"
type textarea "Can you fix the Fluency Subskills Lesson? I can't proceed"
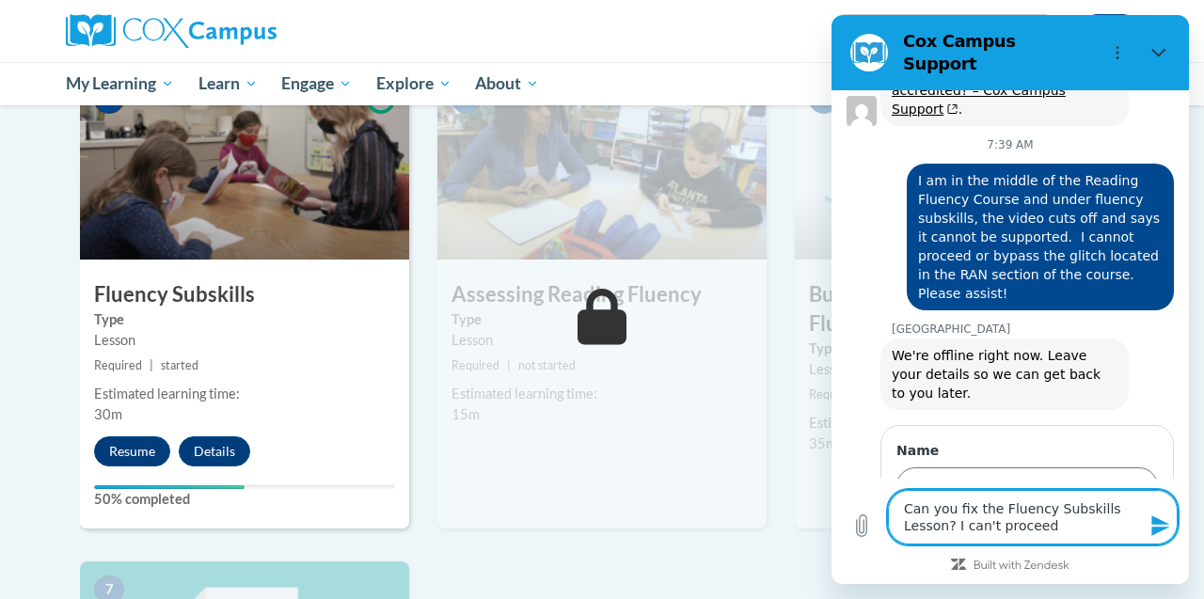
type textarea "x"
type textarea "Can you fix the Fluency Subskills Lesson? I can't proceed w"
type textarea "x"
type textarea "Can you fix the Fluency Subskills Lesson? I can't proceed wi"
type textarea "x"
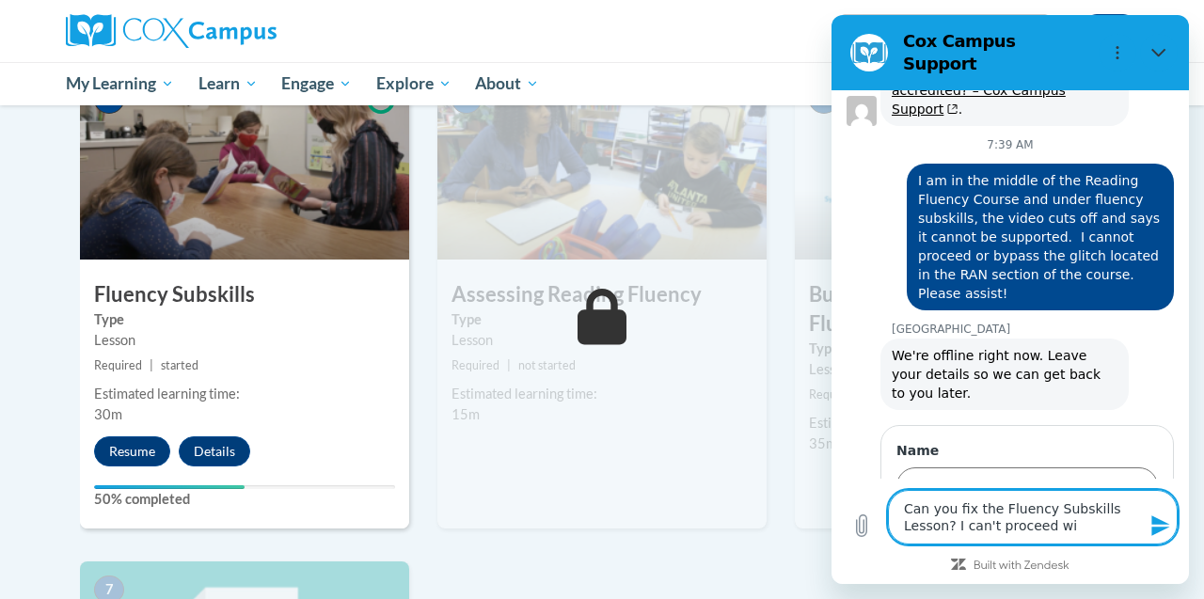
type textarea "Can you fix the Fluency Subskills Lesson? I can't proceed wit"
type textarea "x"
type textarea "Can you fix the Fluency Subskills Lesson? I can't proceed with"
type textarea "x"
type textarea "Can you fix the Fluency Subskills Lesson? I can't proceed with"
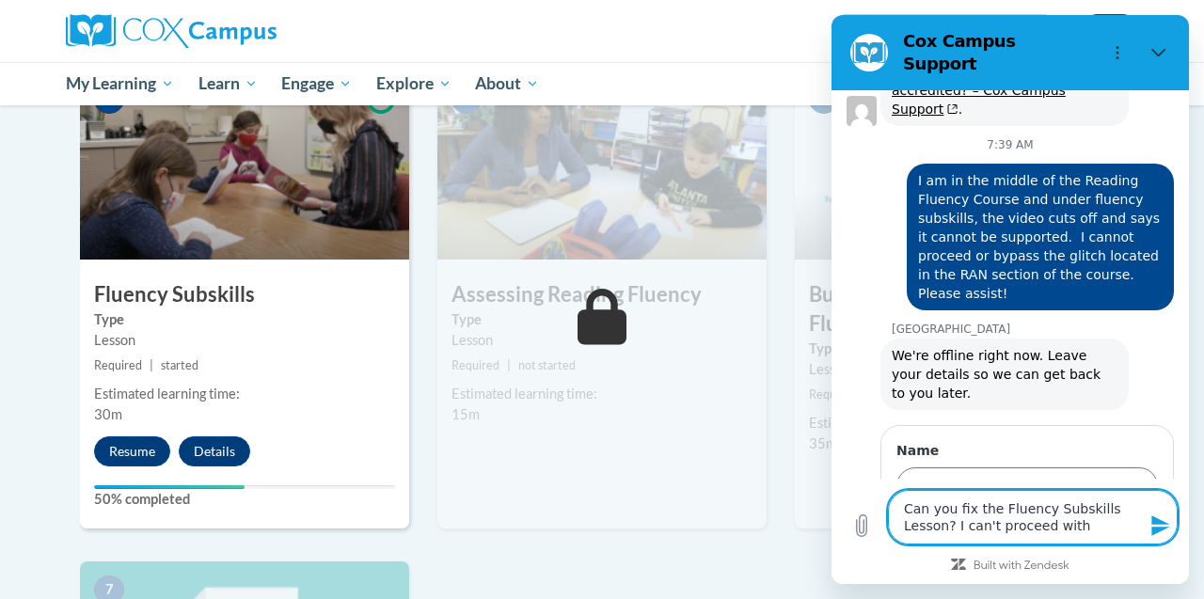
type textarea "x"
type textarea "Can you fix the Fluency Subskills Lesson? I can't proceed with o"
type textarea "x"
type textarea "Can you fix the Fluency Subskills Lesson? I can't proceed with ou"
type textarea "x"
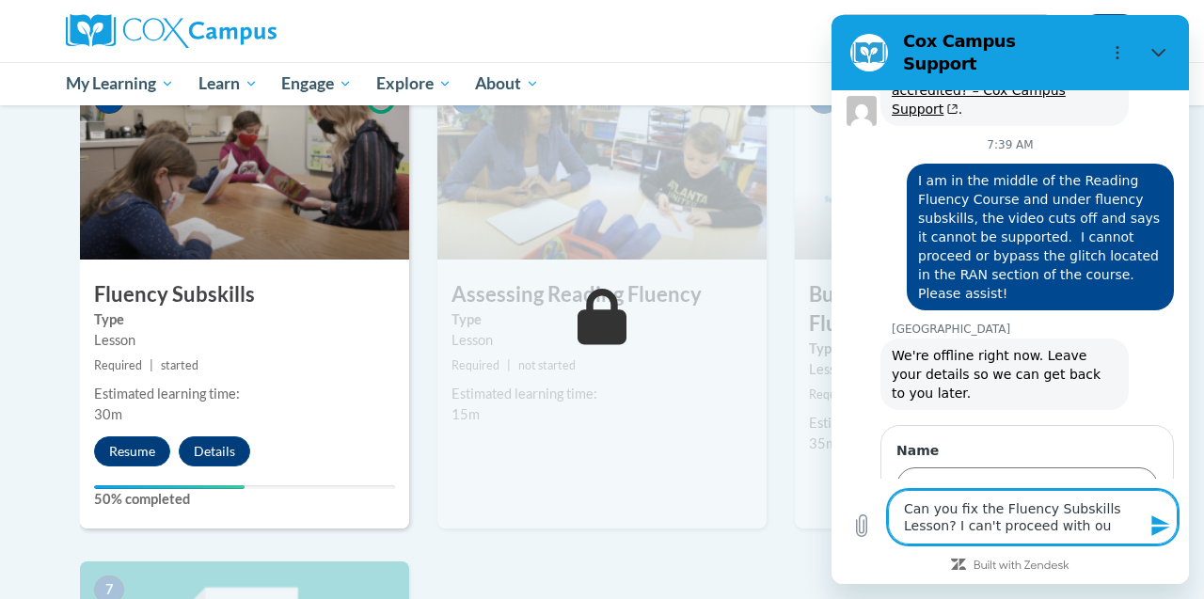
type textarea "Can you fix the Fluency Subskills Lesson? I can't proceed with out"
type textarea "x"
type textarea "Can you fix the Fluency Subskills Lesson? I can't proceed with out"
type textarea "x"
type textarea "Can you fix the Fluency Subskills Lesson? I can't proceed with out t"
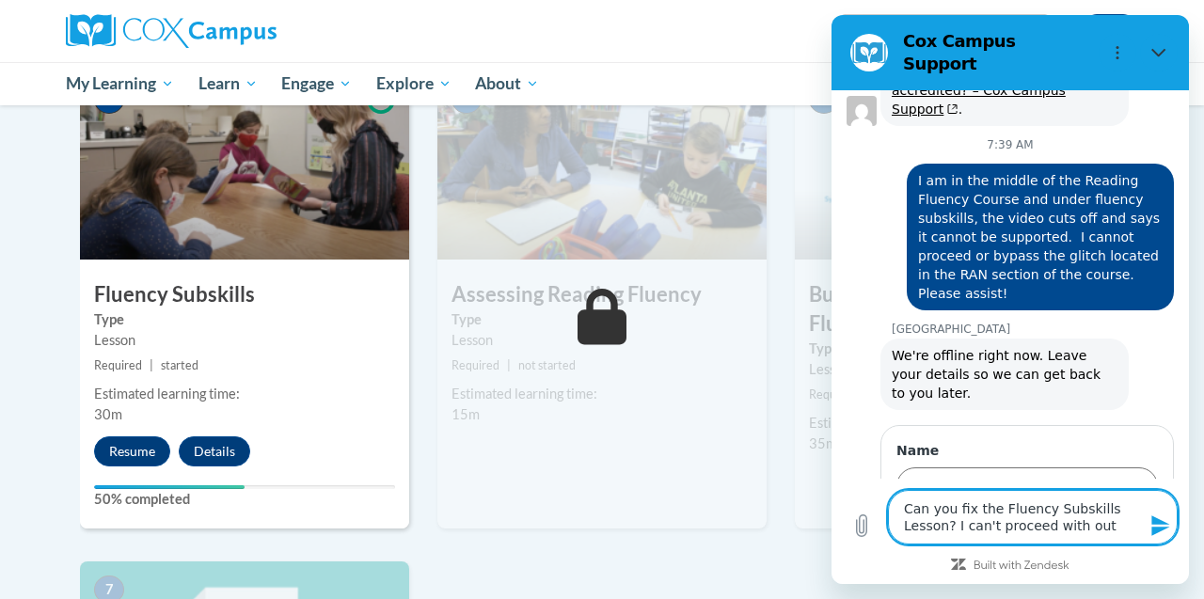
type textarea "x"
type textarea "Can you fix the Fluency Subskills Lesson? I can't proceed with out th"
type textarea "x"
type textarea "Can you fix the Fluency Subskills Lesson? I can't proceed with out thi"
type textarea "x"
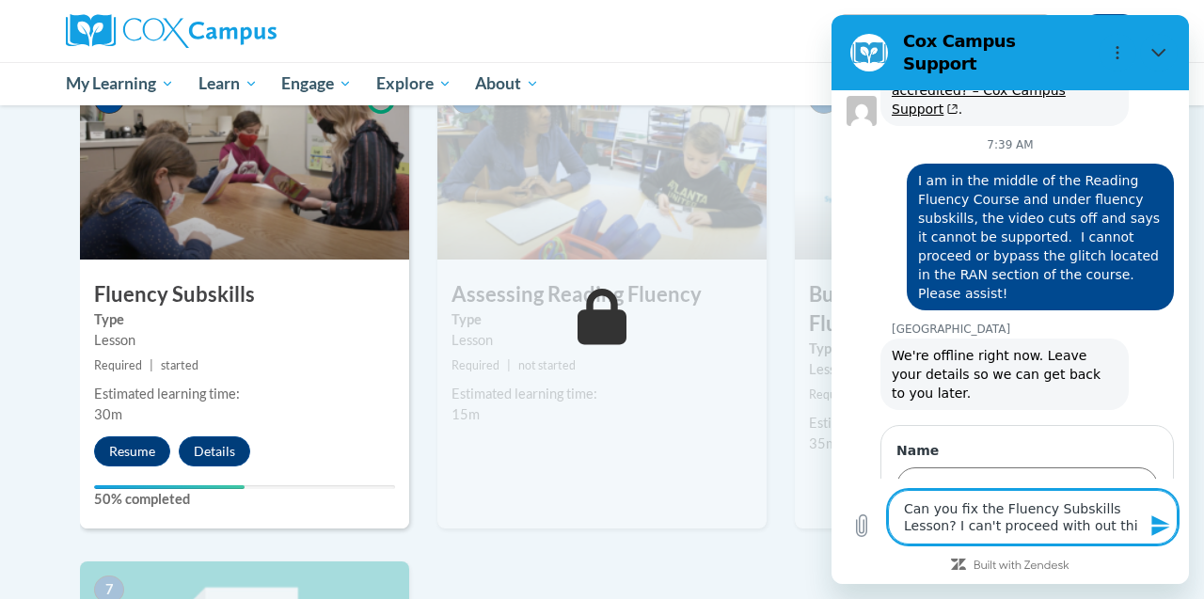
type textarea "Can you fix the Fluency Subskills Lesson? I can't proceed with out this"
type textarea "x"
type textarea "Can you fix the Fluency Subskills Lesson? I can't proceed with out this"
type textarea "x"
type textarea "Can you fix the Fluency Subskills Lesson? I can't proceed with out this v"
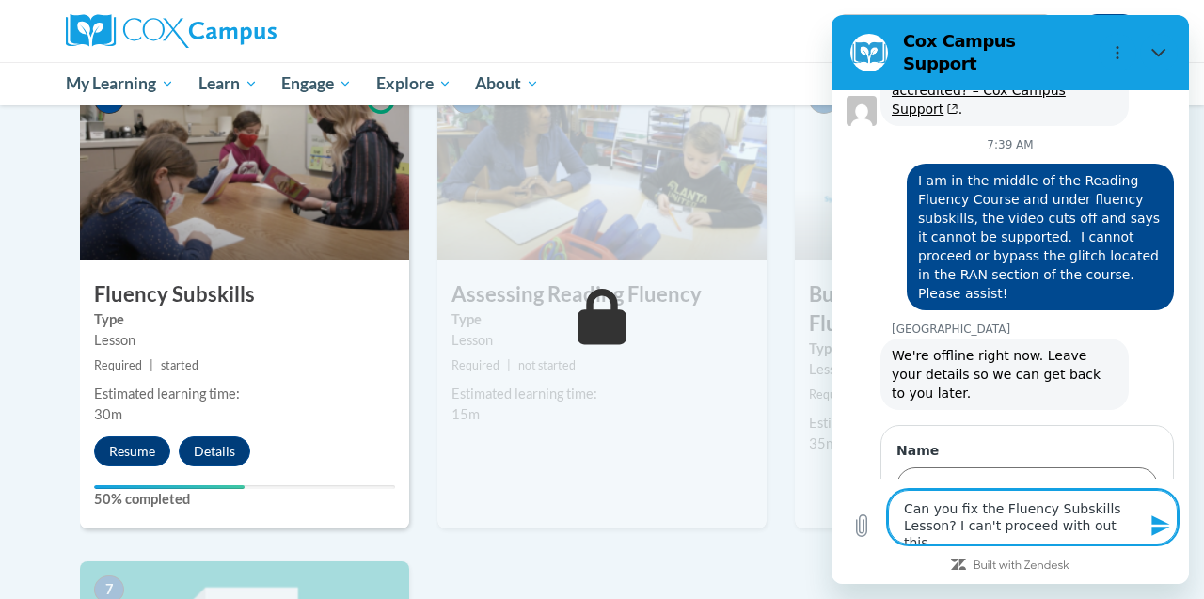
type textarea "x"
type textarea "Can you fix the Fluency Subskills Lesson? I can't proceed with out this vi"
type textarea "x"
type textarea "Can you fix the Fluency Subskills Lesson? I can't proceed with out this vid"
type textarea "x"
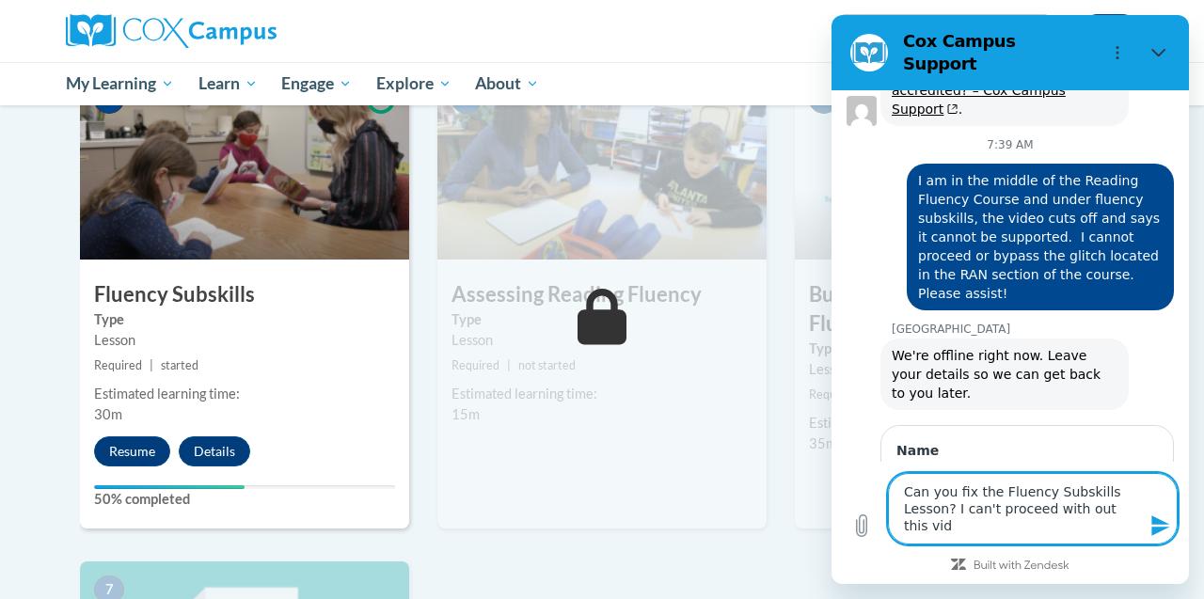
type textarea "Can you fix the Fluency Subskills Lesson? I can't proceed with out this vide"
type textarea "x"
type textarea "Can you fix the Fluency Subskills Lesson? I can't proceed with out this video"
type textarea "x"
type textarea "Can you fix the Fluency Subskills Lesson? I can't proceed with out this video"
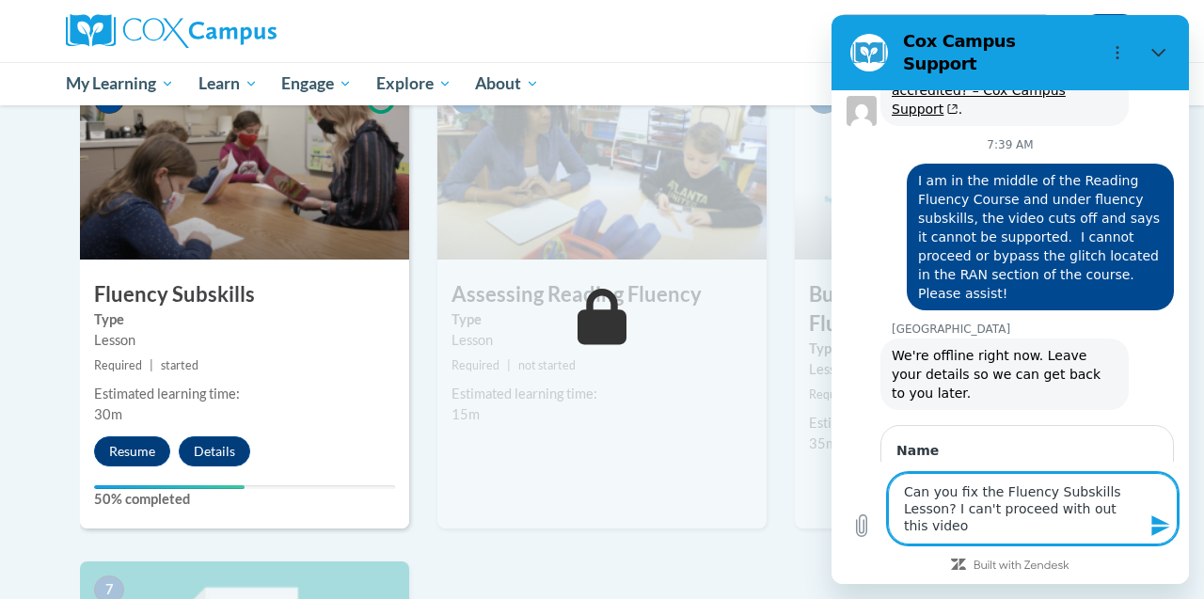
type textarea "x"
type textarea "Can you fix the Fluency Subskills Lesson? I can't proceed with out this video f"
type textarea "x"
type textarea "Can you fix the Fluency Subskills Lesson? I can't proceed with out this video fi"
type textarea "x"
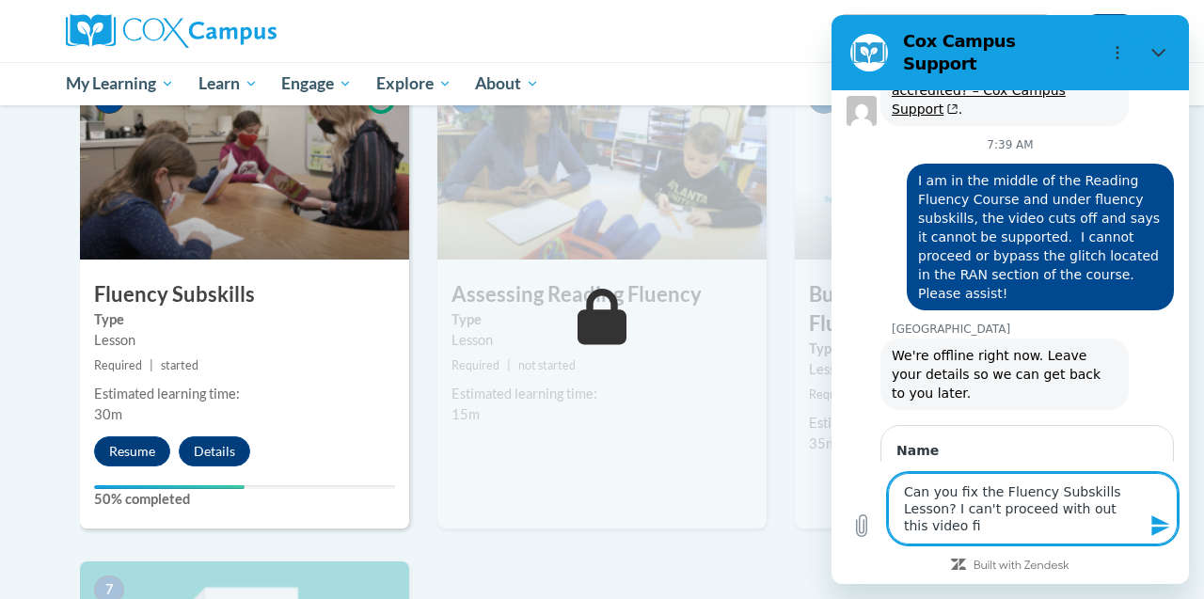
type textarea "Can you fix the Fluency Subskills Lesson? I can't proceed with out this video f…"
type textarea "x"
type textarea "Can you fix the Fluency Subskills Lesson? I can't proceed with out this video f…"
type textarea "x"
type textarea "Can you fix the Fluency Subskills Lesson? I can't proceed with out this video f…"
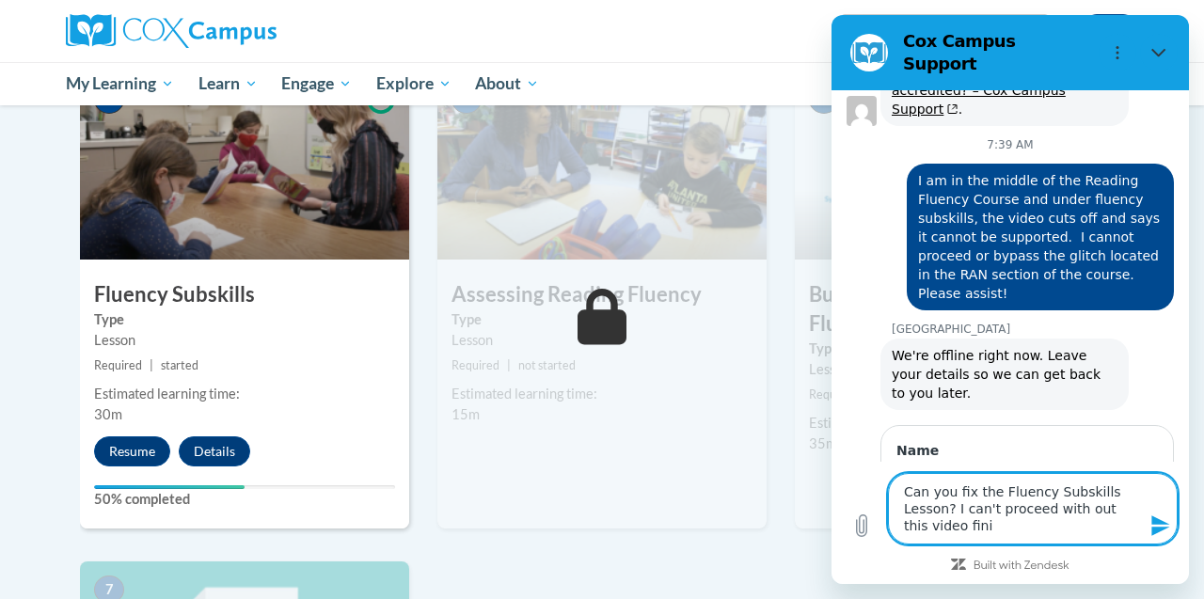
type textarea "x"
type textarea "Can you fix the Fluency Subskills Lesson? I can't proceed with out this video f…"
type textarea "x"
type textarea "Can you fix the Fluency Subskills Lesson? I can't proceed with out this video f…"
type textarea "x"
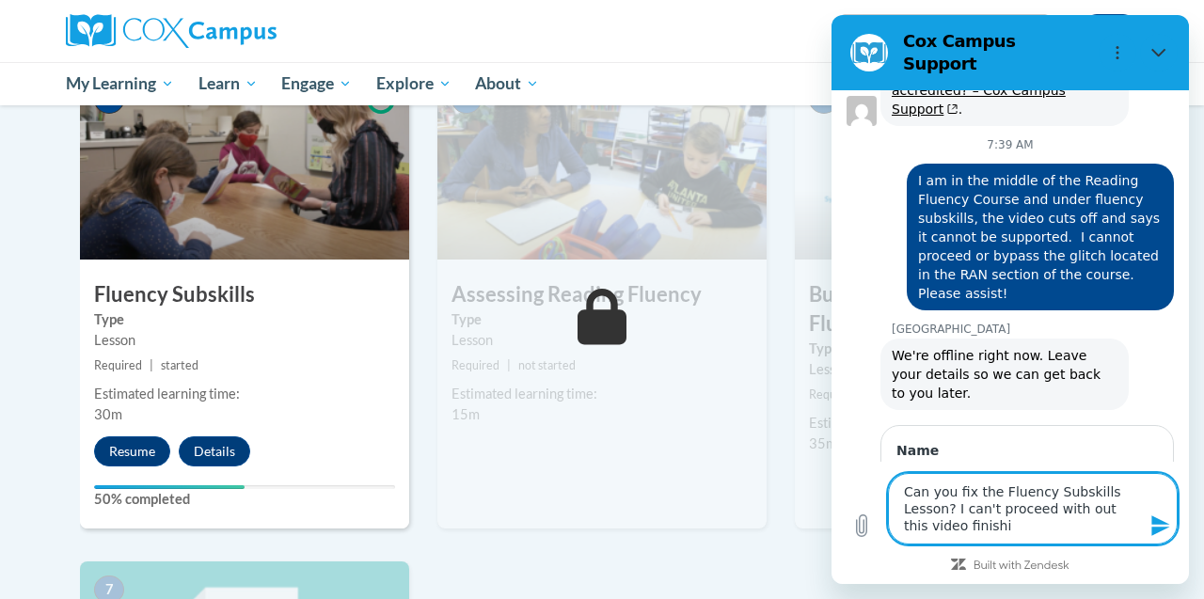
type textarea "Can you fix the Fluency Subskills Lesson? I can't proceed with out this video f…"
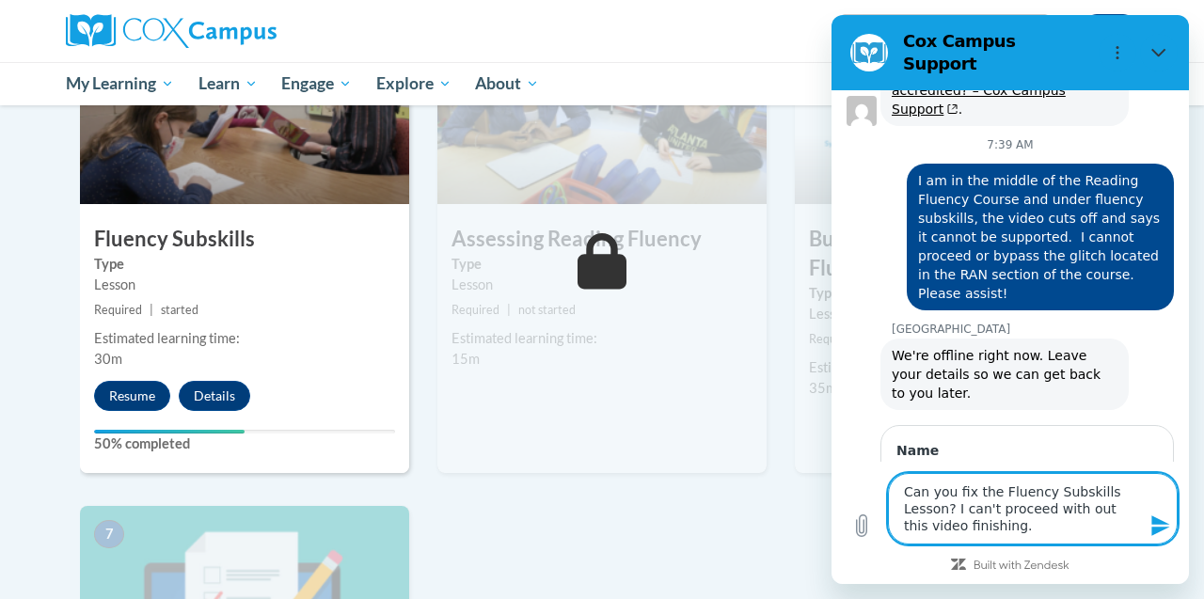
click at [1157, 525] on icon "Send message" at bounding box center [1161, 526] width 23 height 23
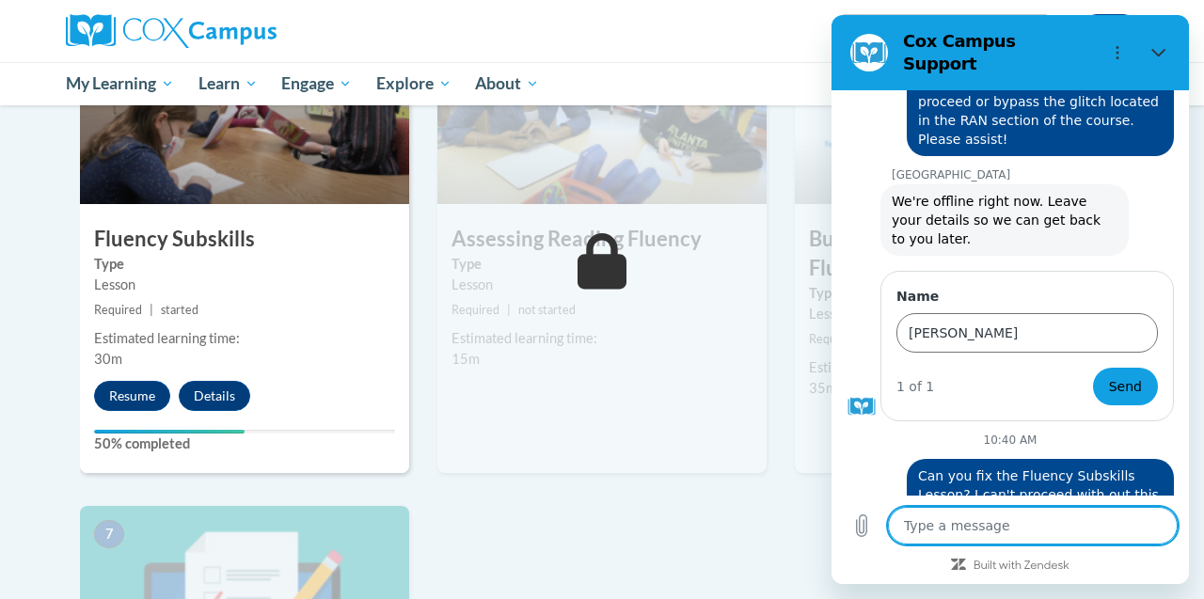
scroll to position [918, 0]
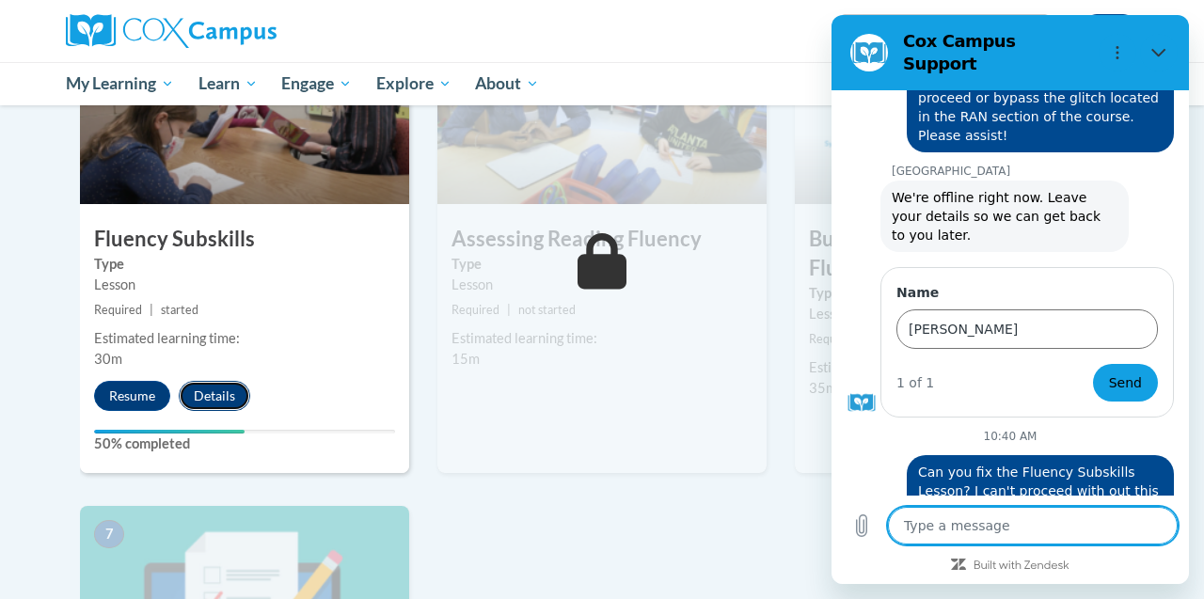
click at [214, 392] on button "Details" at bounding box center [214, 396] width 71 height 30
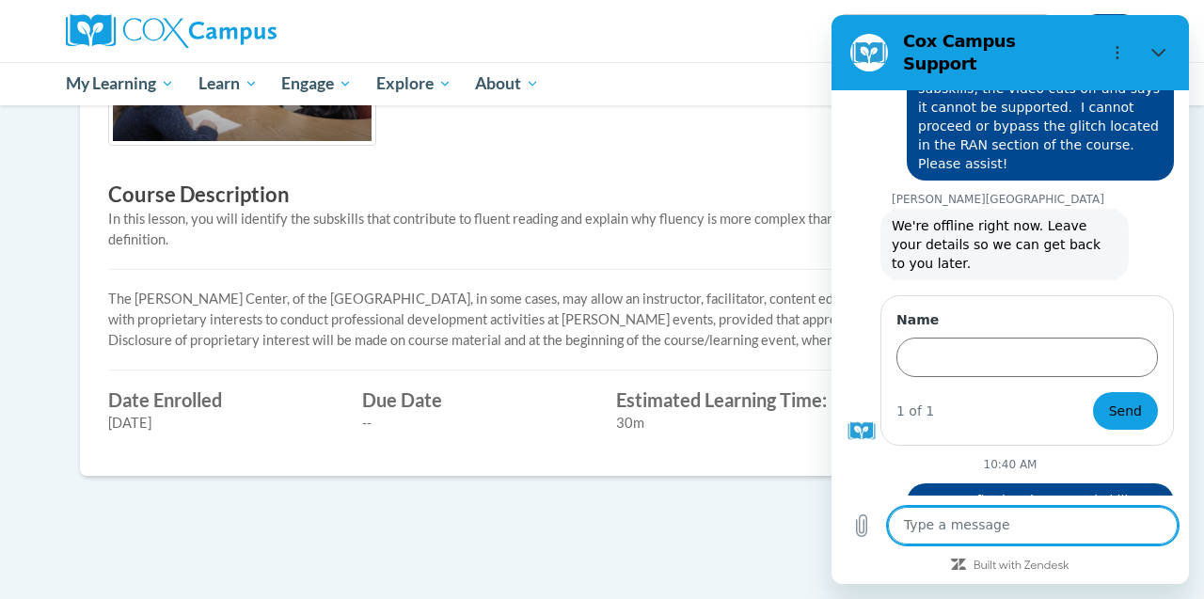
scroll to position [364, 0]
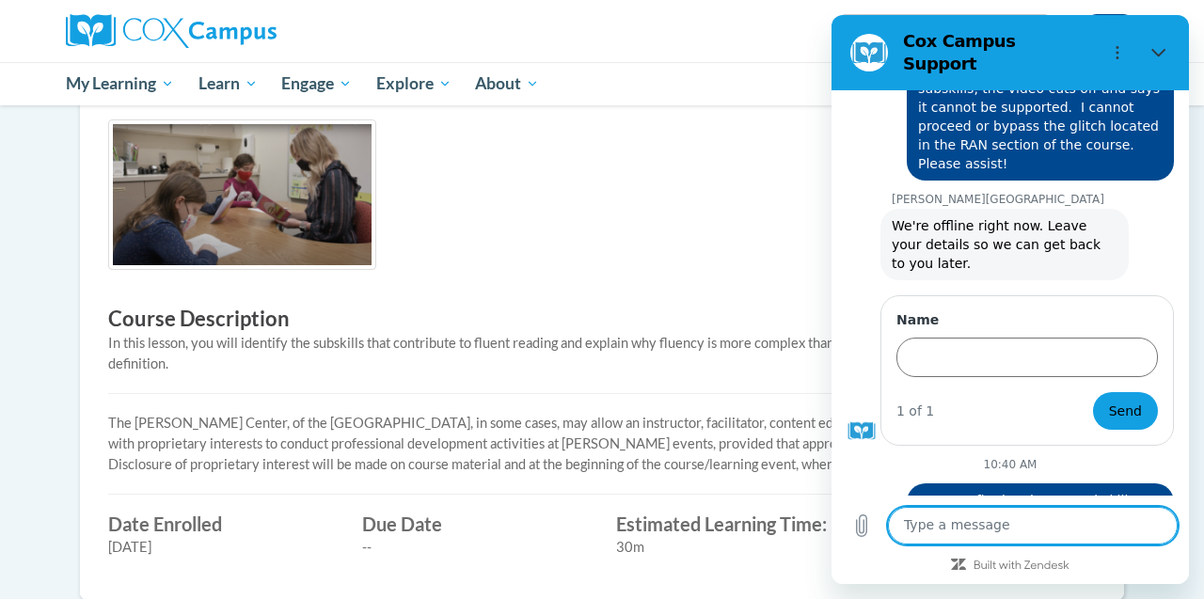
click at [688, 209] on div "Course Description In this lesson, you will identify the subskills that contrib…" at bounding box center [602, 345] width 1016 height 453
click at [1156, 45] on icon "Close" at bounding box center [1158, 52] width 15 height 15
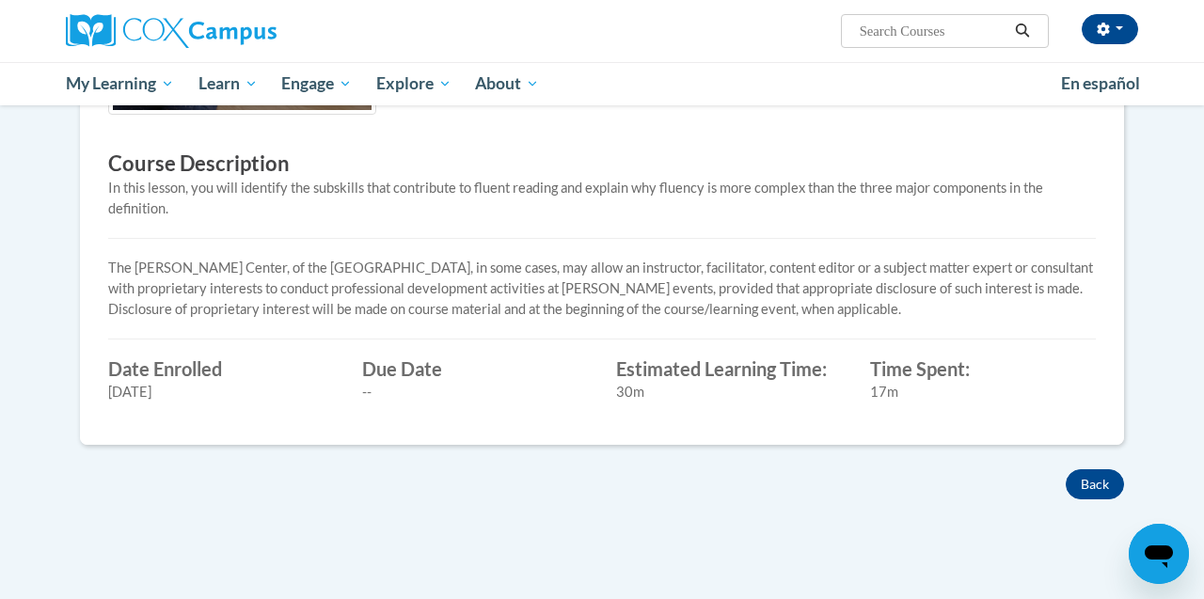
scroll to position [521, 0]
click at [1092, 488] on button "Back" at bounding box center [1095, 483] width 58 height 30
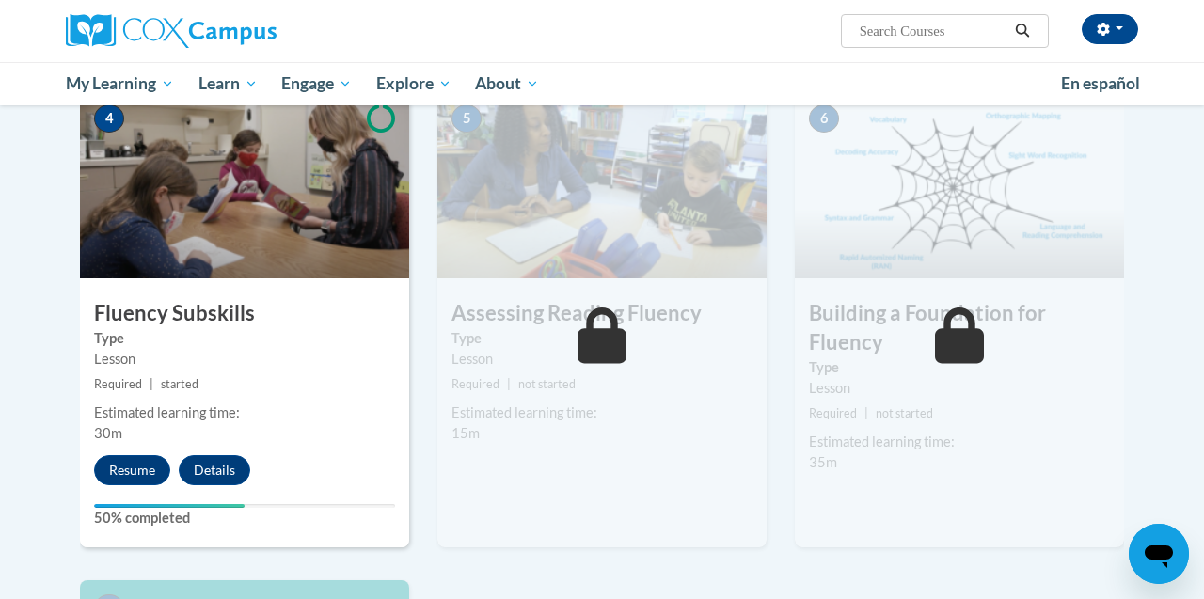
scroll to position [929, 0]
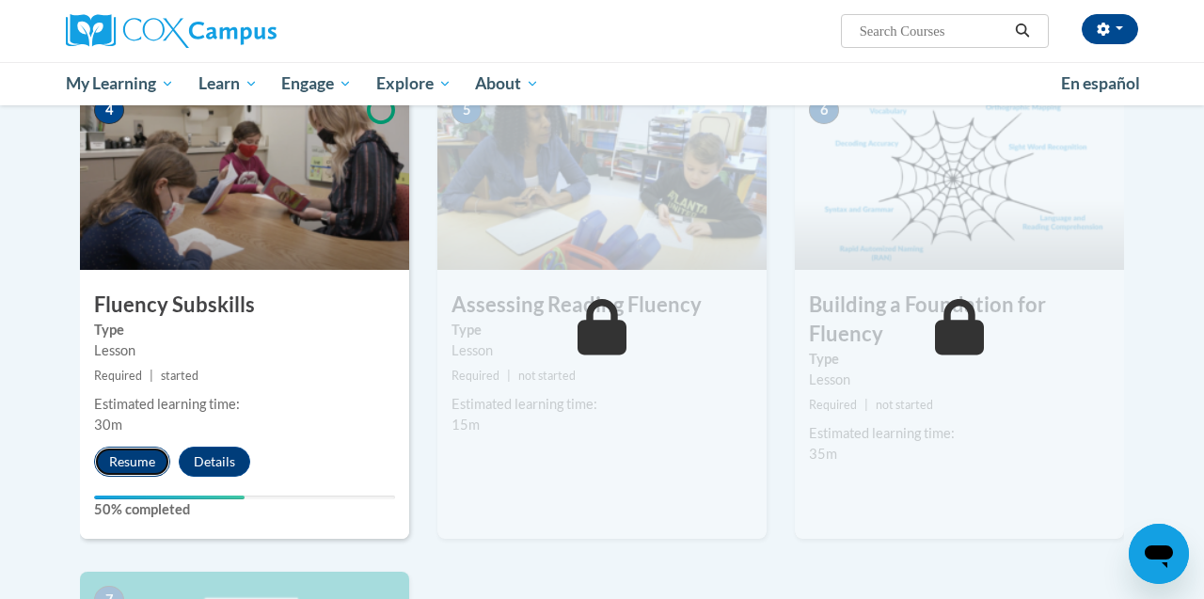
click at [137, 456] on button "Resume" at bounding box center [132, 462] width 76 height 30
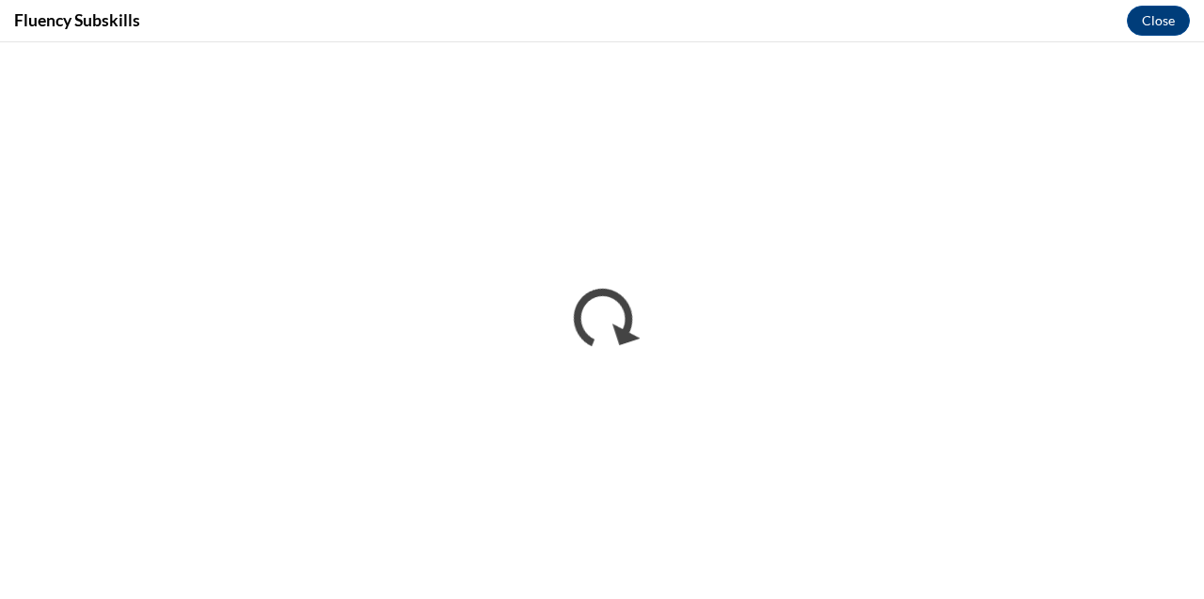
scroll to position [0, 0]
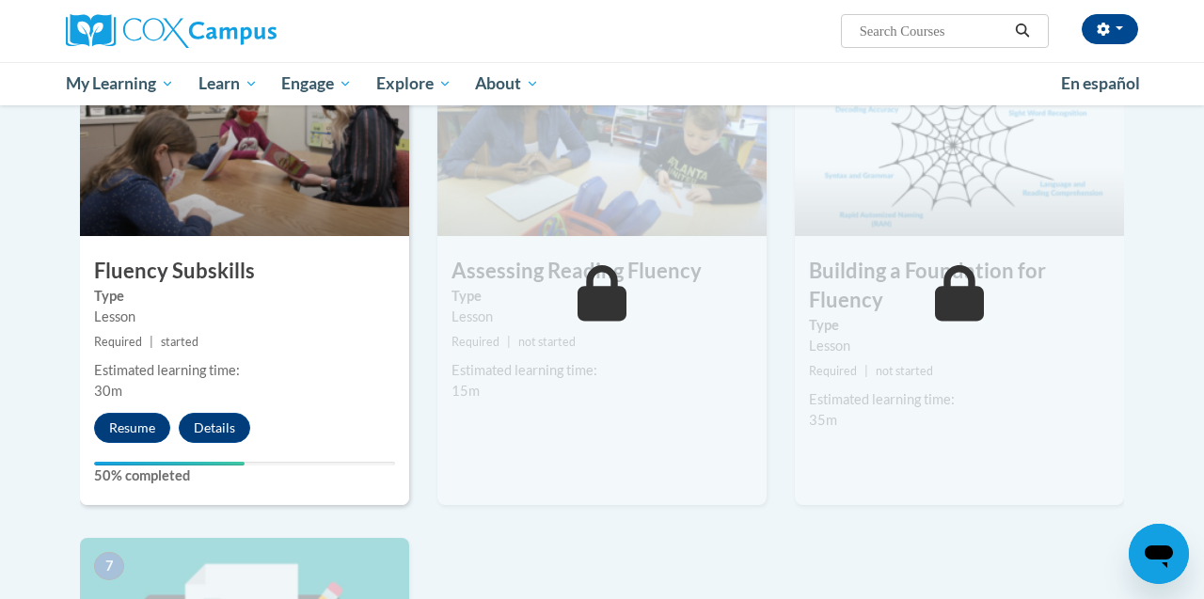
scroll to position [866, 0]
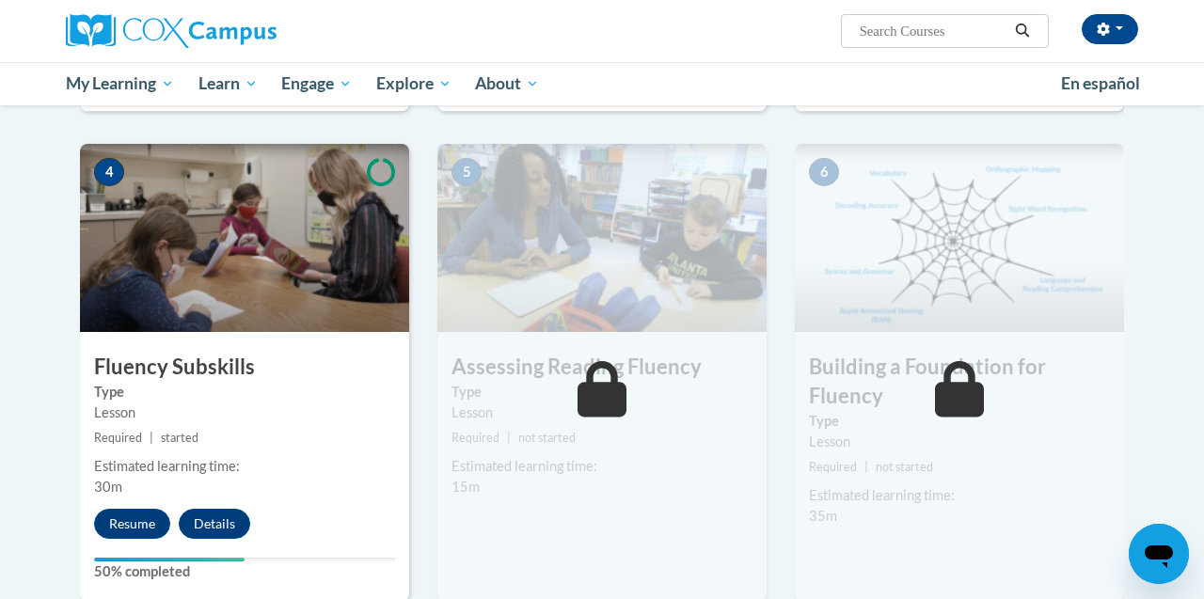
click at [237, 410] on div "Lesson" at bounding box center [244, 413] width 301 height 21
click at [127, 518] on button "Resume" at bounding box center [132, 524] width 76 height 30
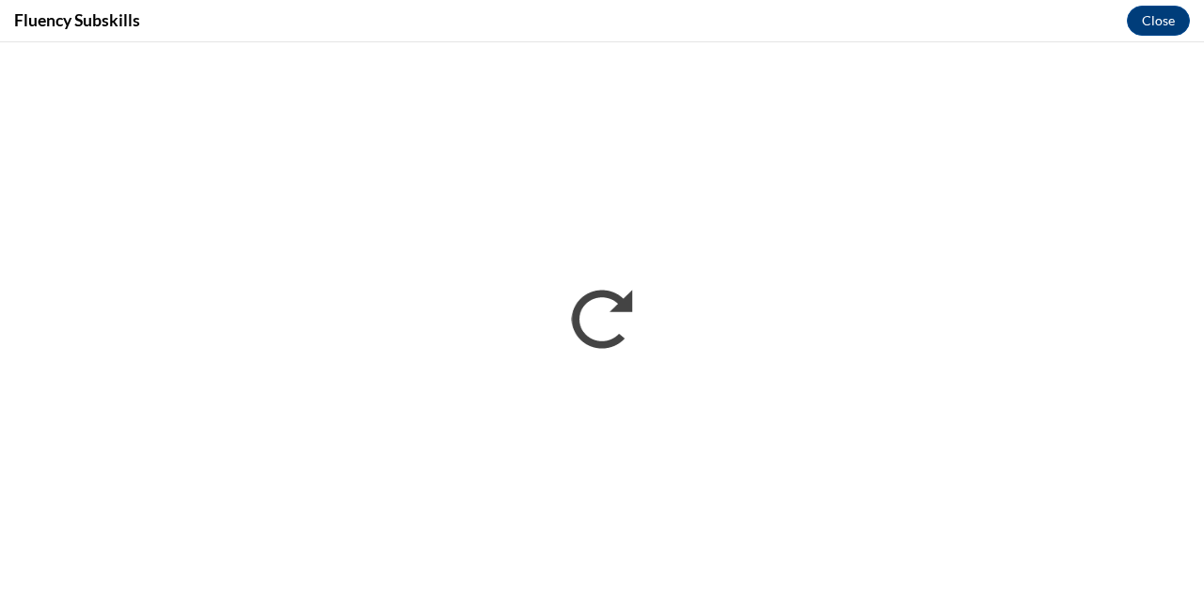
scroll to position [0, 0]
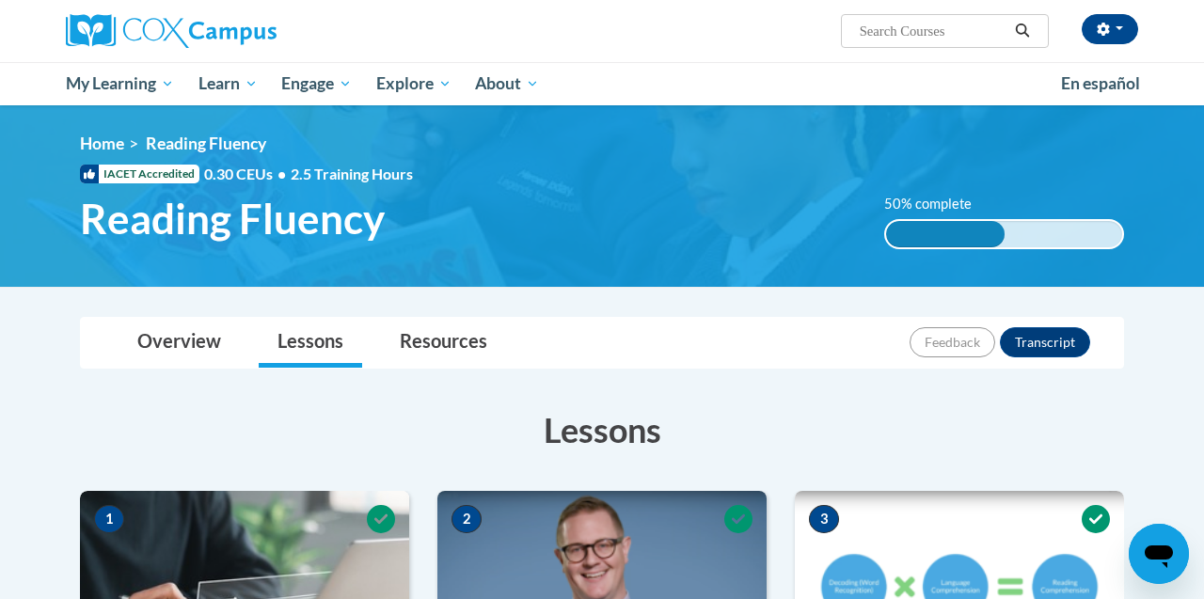
click at [1151, 543] on icon "Open messaging window" at bounding box center [1159, 554] width 34 height 34
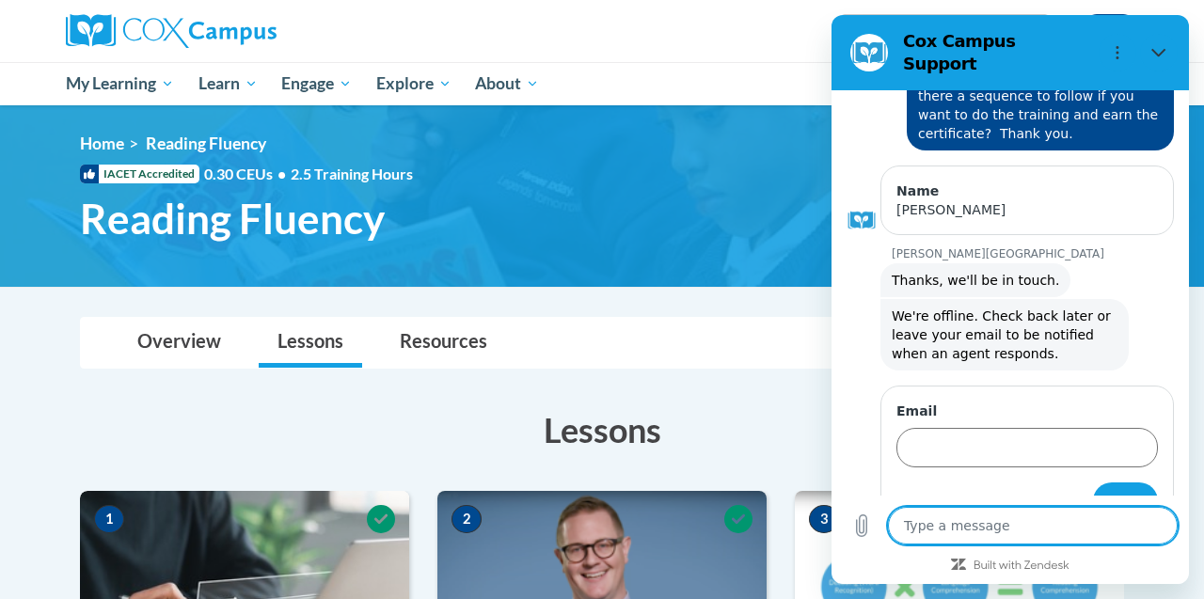
scroll to position [170, 0]
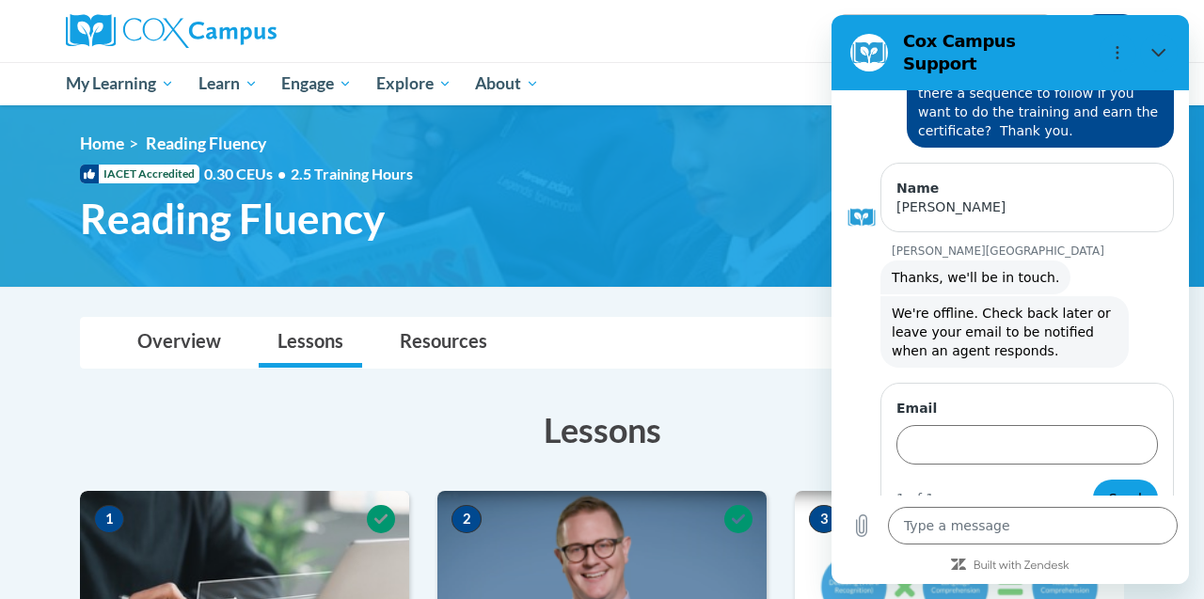
click at [659, 87] on ul "My Learning My Learning My Course Progress Certificates My Action Plans Group D…" at bounding box center [551, 83] width 995 height 43
click at [1161, 49] on icon "Close" at bounding box center [1158, 53] width 14 height 8
type textarea "x"
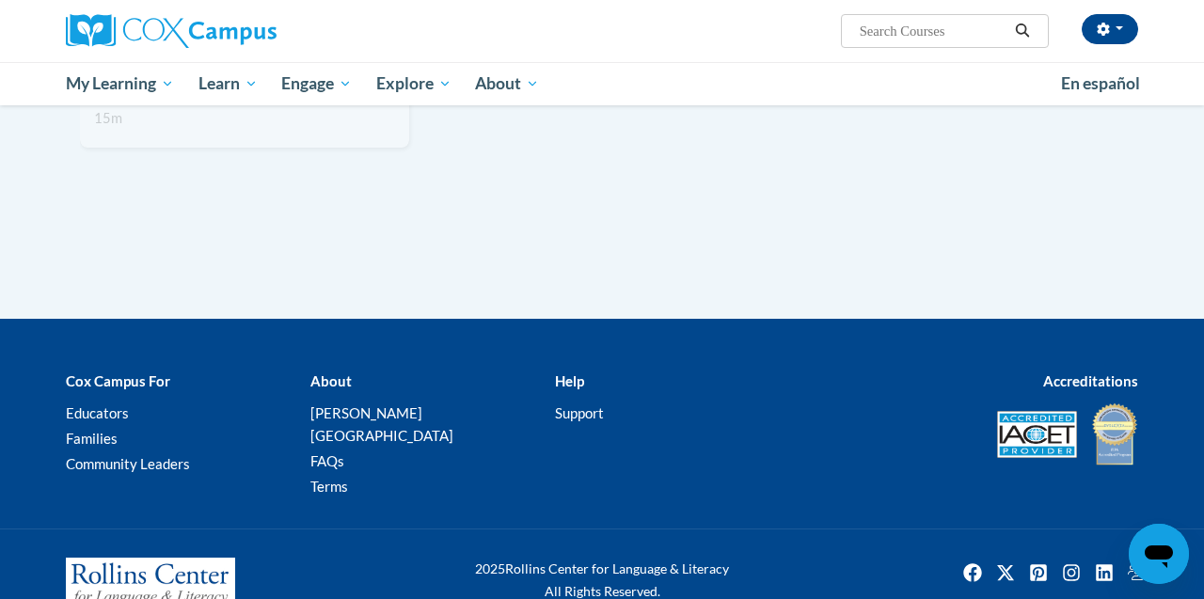
scroll to position [1784, 0]
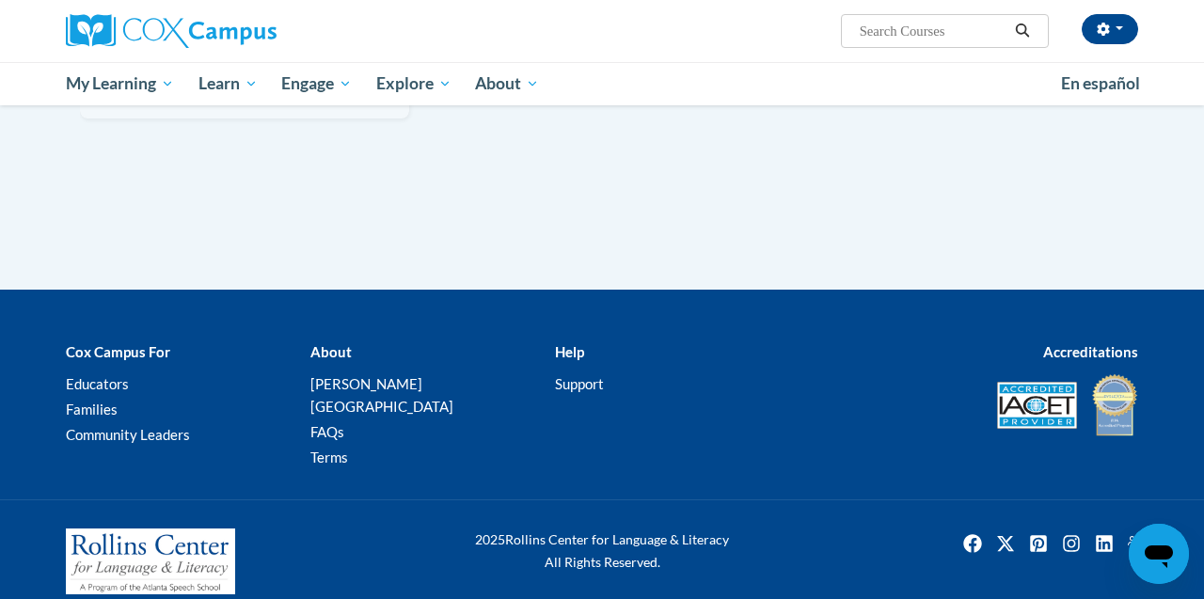
click at [569, 355] on b "Help" at bounding box center [569, 351] width 29 height 17
click at [559, 378] on link "Support" at bounding box center [579, 383] width 49 height 17
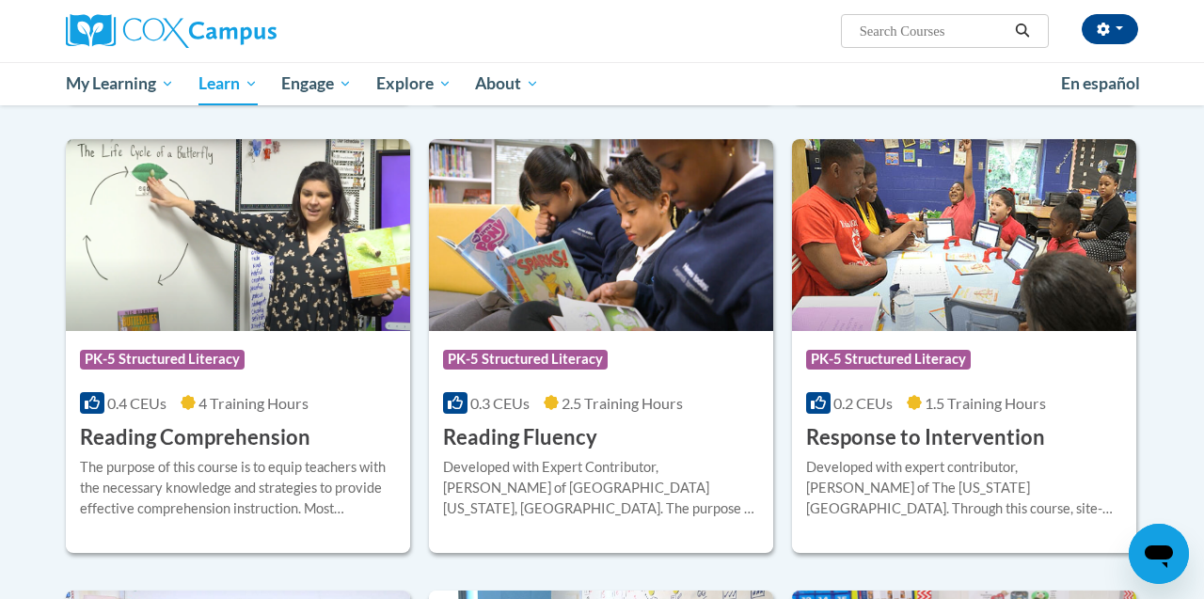
scroll to position [1547, 0]
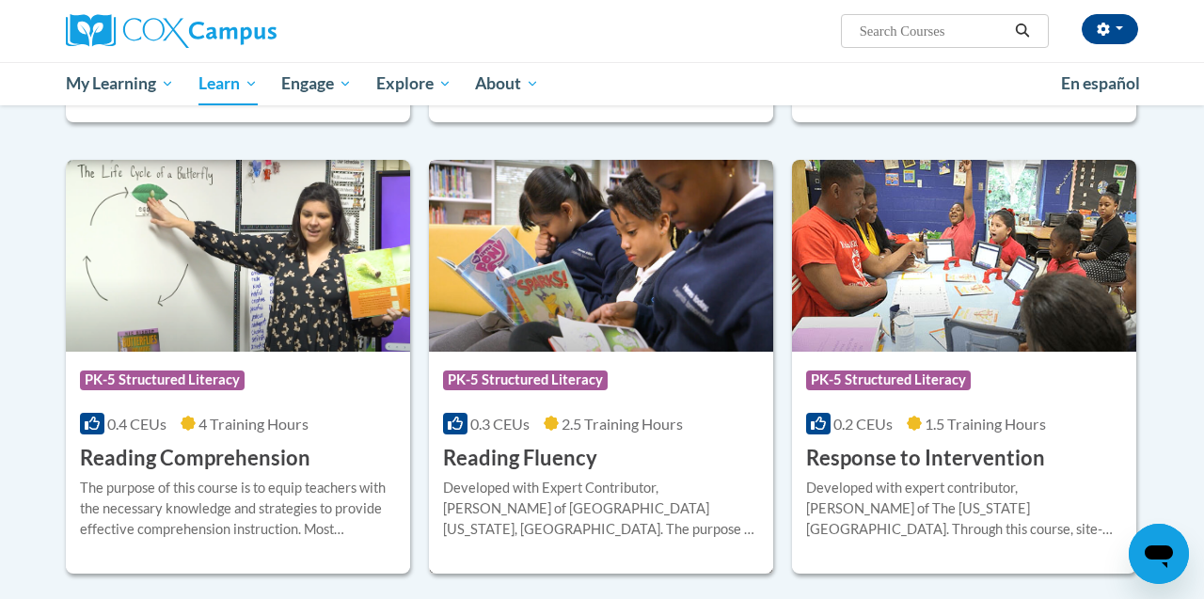
click at [638, 310] on img at bounding box center [601, 256] width 344 height 192
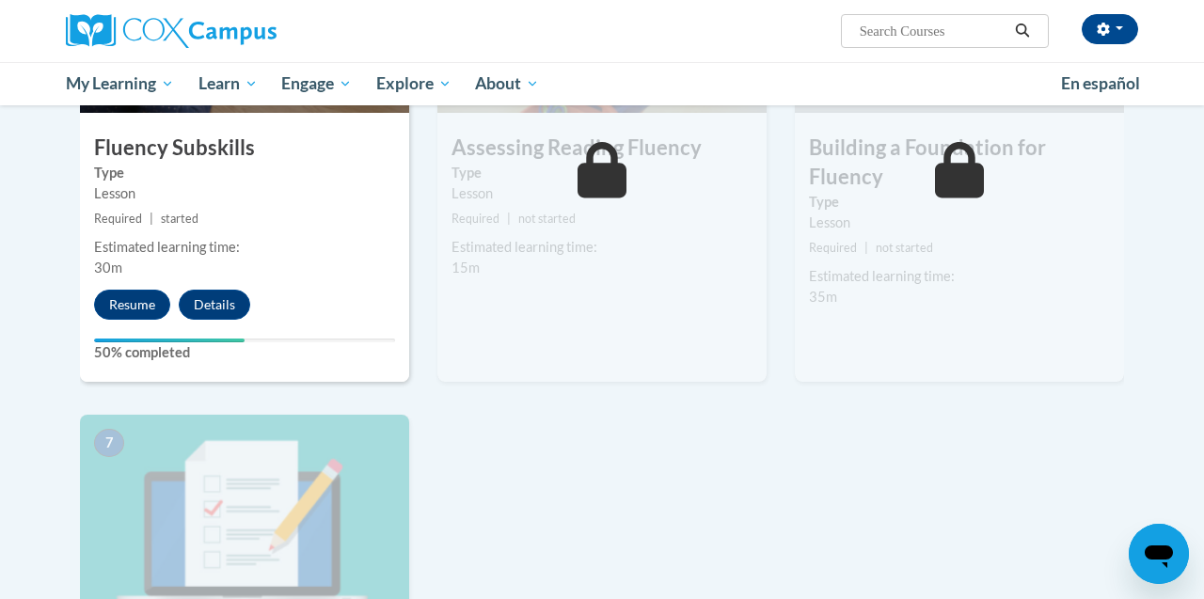
scroll to position [1087, 0]
click at [135, 298] on button "Resume" at bounding box center [132, 304] width 76 height 30
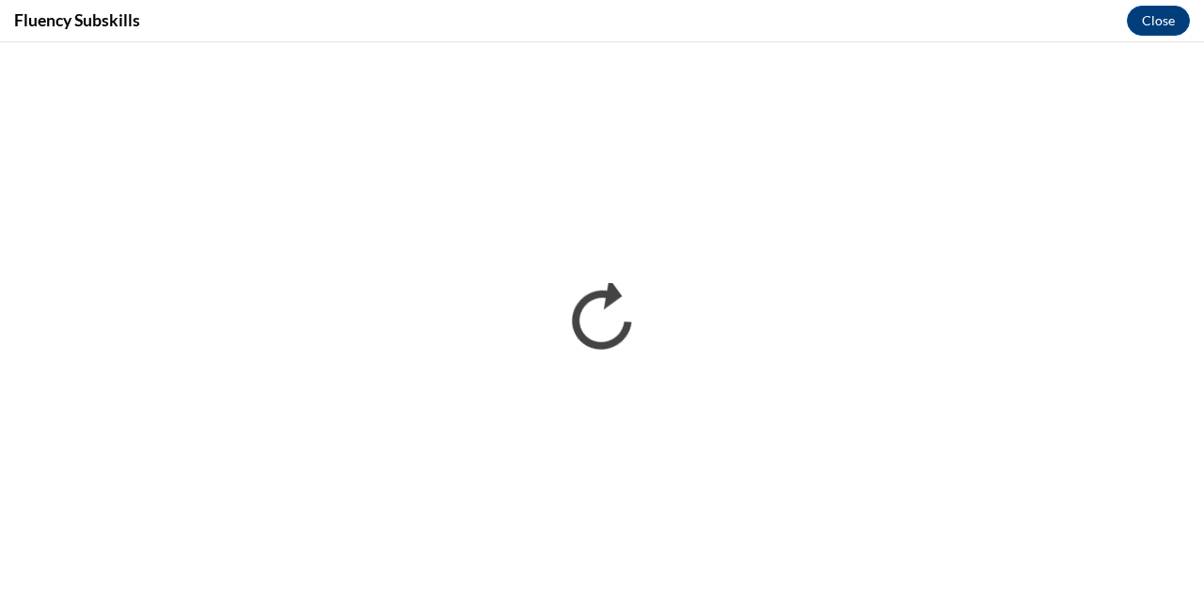
scroll to position [0, 0]
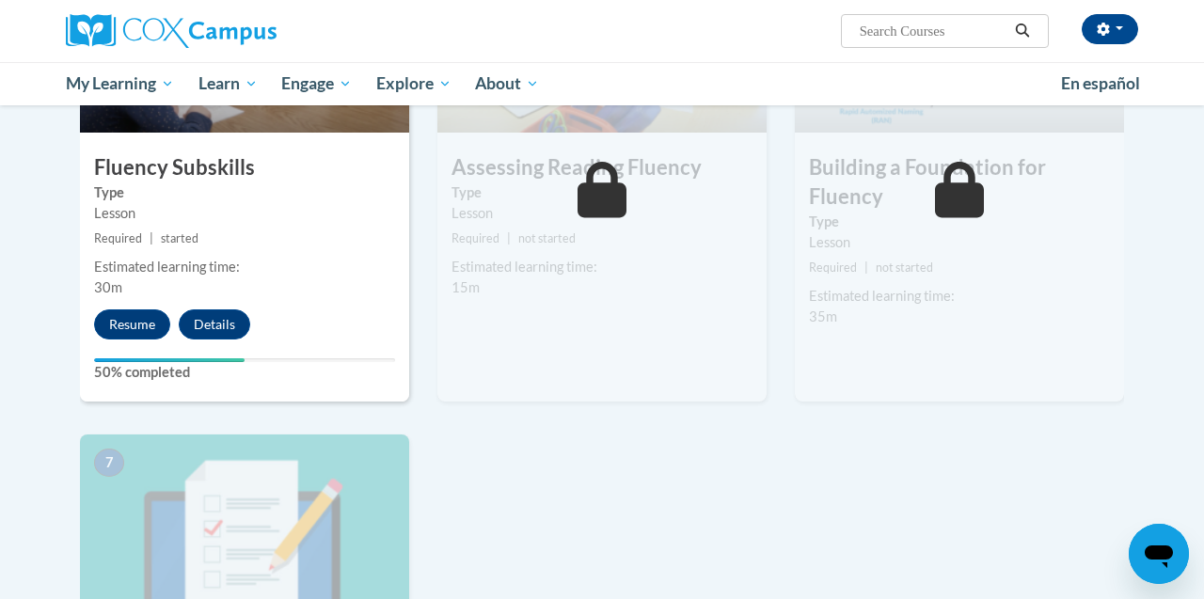
scroll to position [1069, 0]
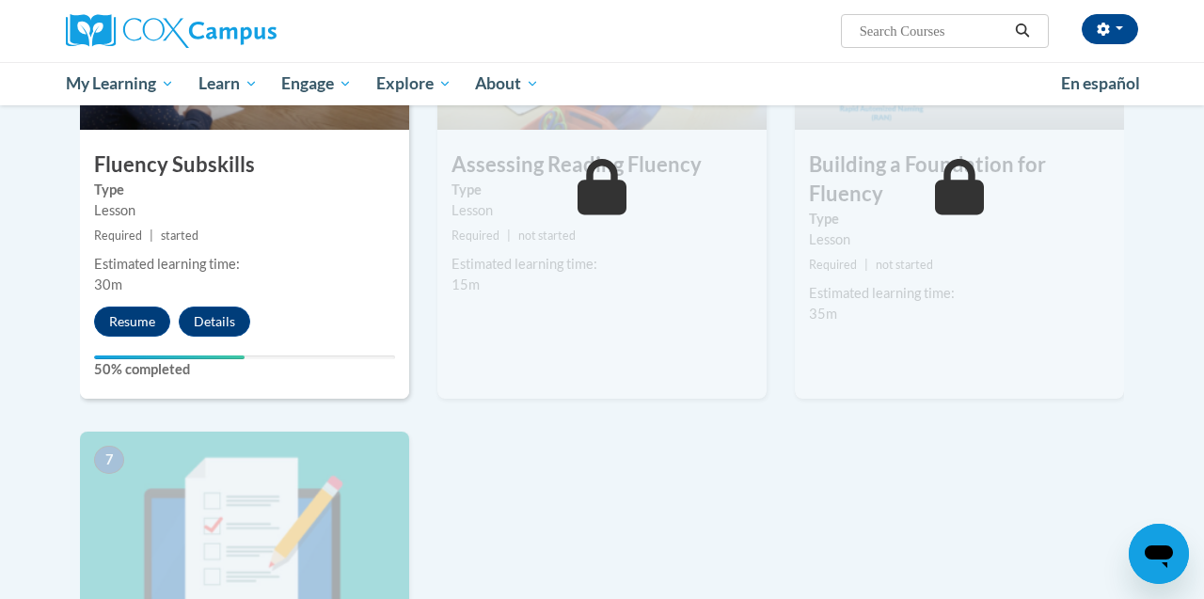
click at [1159, 548] on icon "Open messaging window" at bounding box center [1159, 557] width 28 height 23
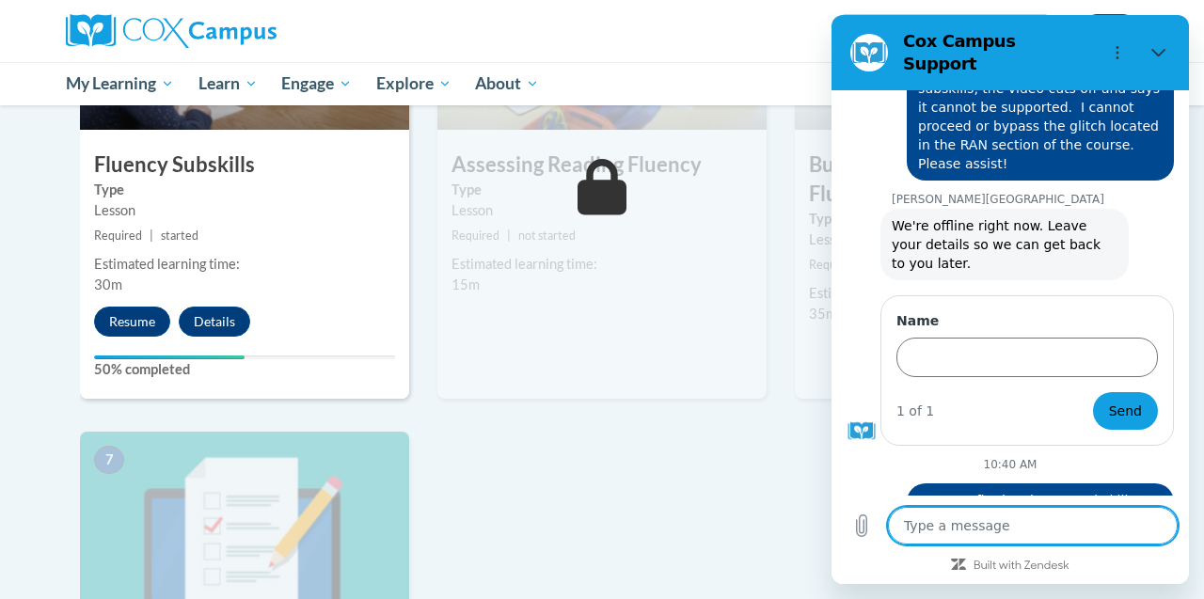
scroll to position [918, 0]
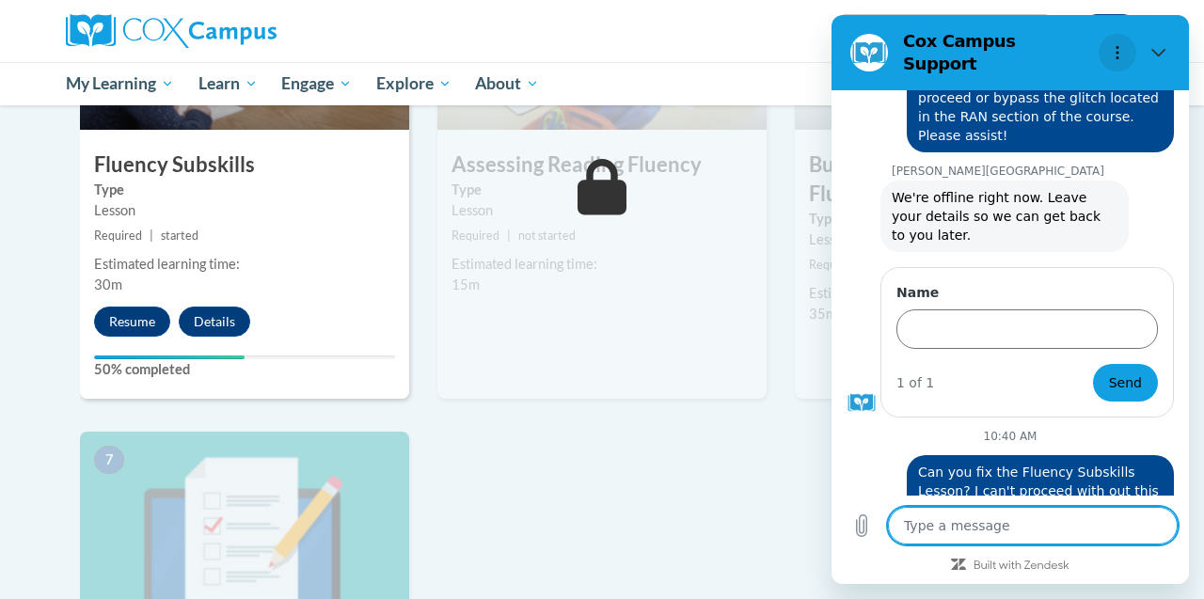
click at [1120, 45] on icon "Options menu" at bounding box center [1117, 52] width 15 height 15
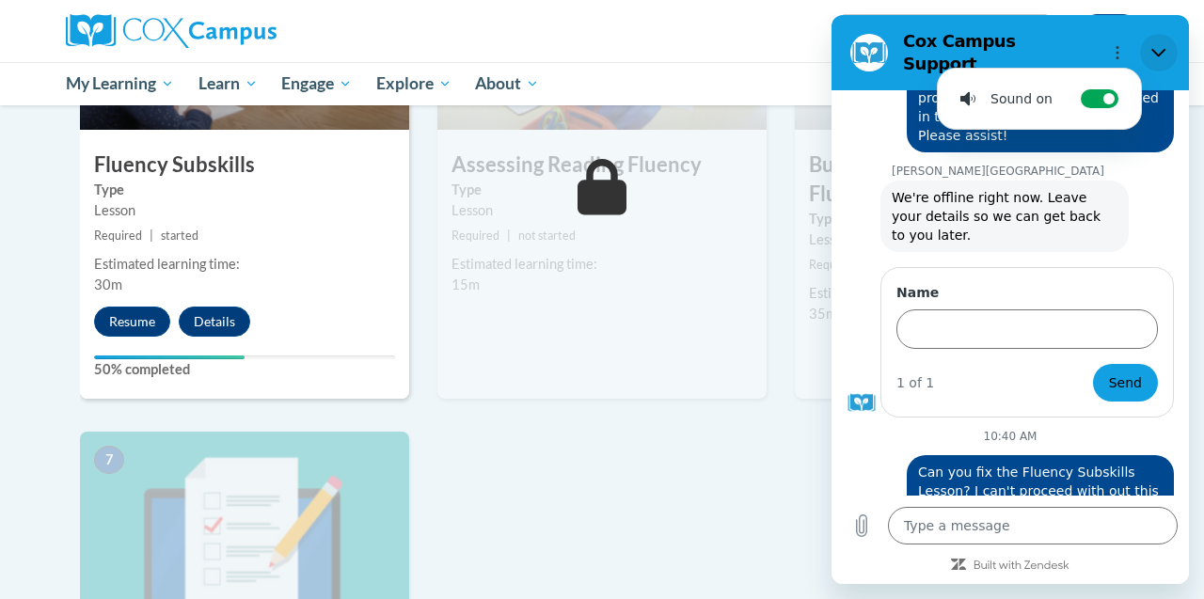
click at [1159, 45] on icon "Close" at bounding box center [1158, 52] width 15 height 15
type textarea "x"
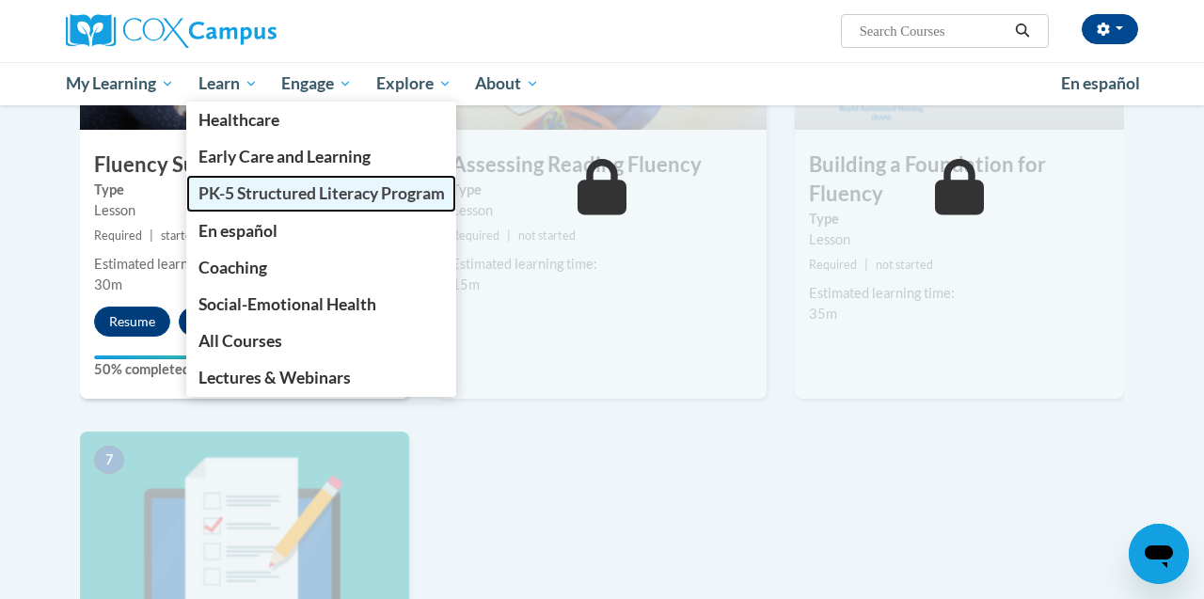
click at [243, 194] on span "PK-5 Structured Literacy Program" at bounding box center [322, 193] width 246 height 20
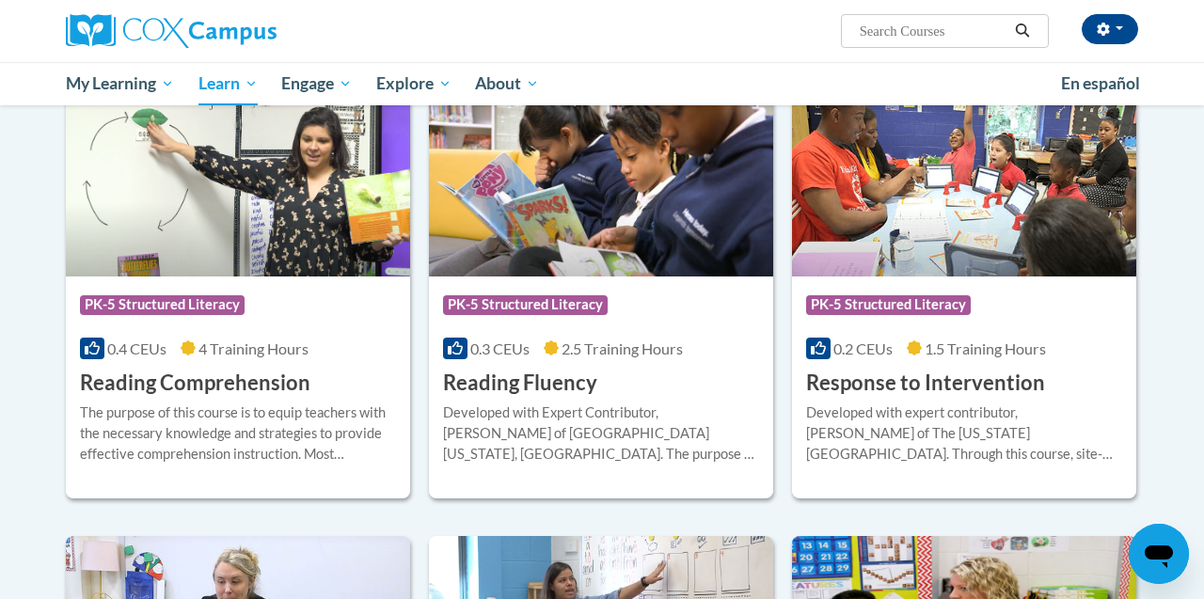
scroll to position [1637, 0]
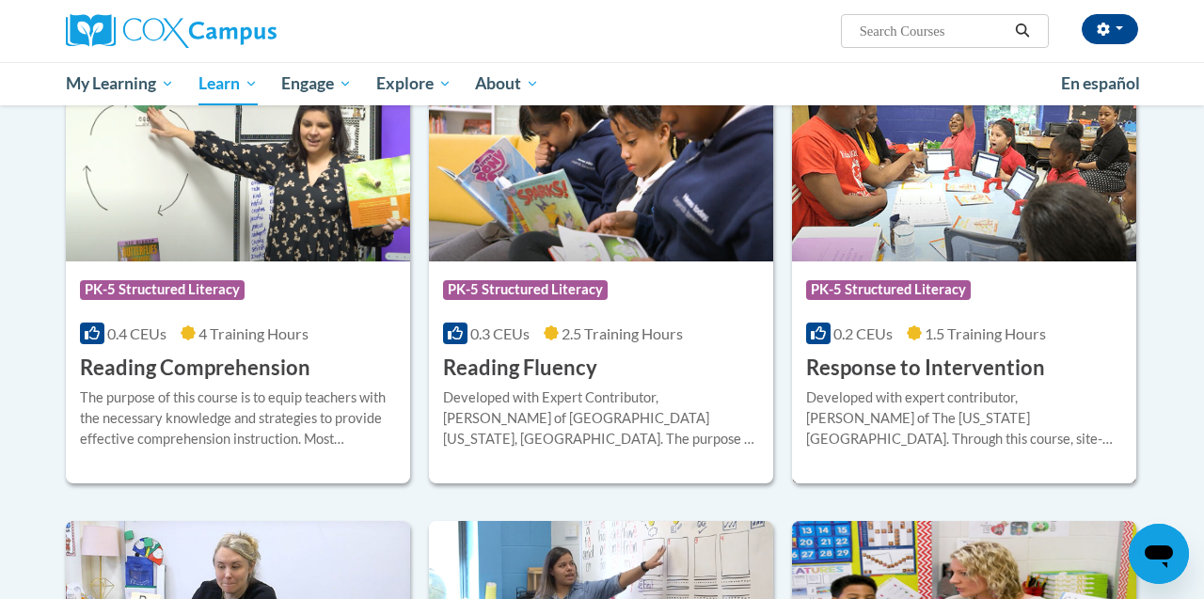
click at [935, 370] on h3 "Response to Intervention" at bounding box center [925, 368] width 239 height 29
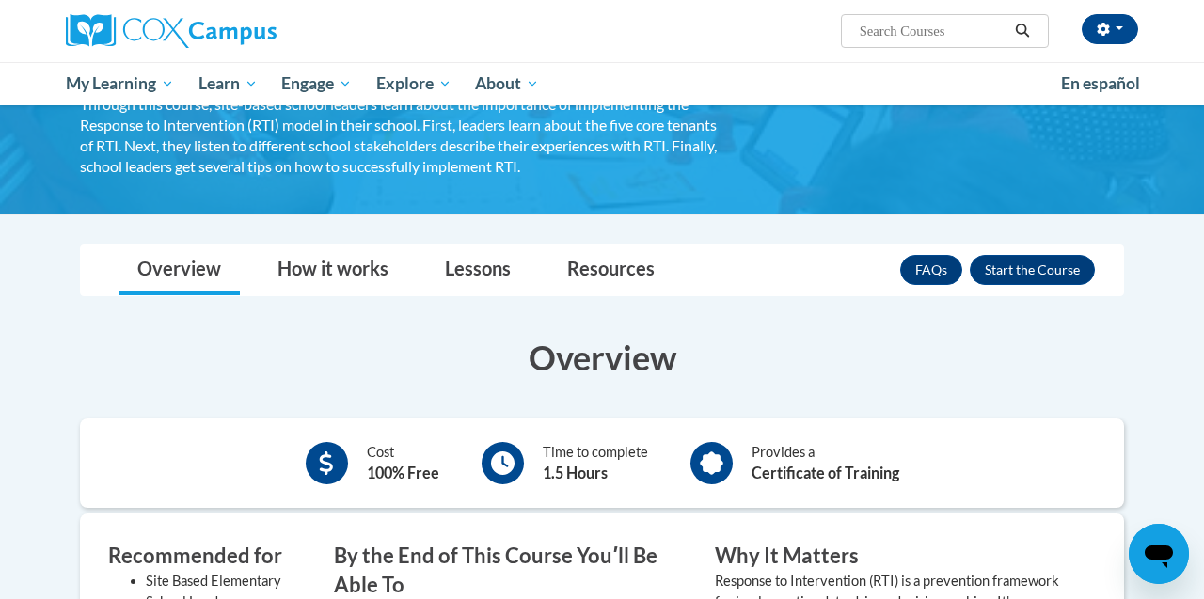
scroll to position [159, 0]
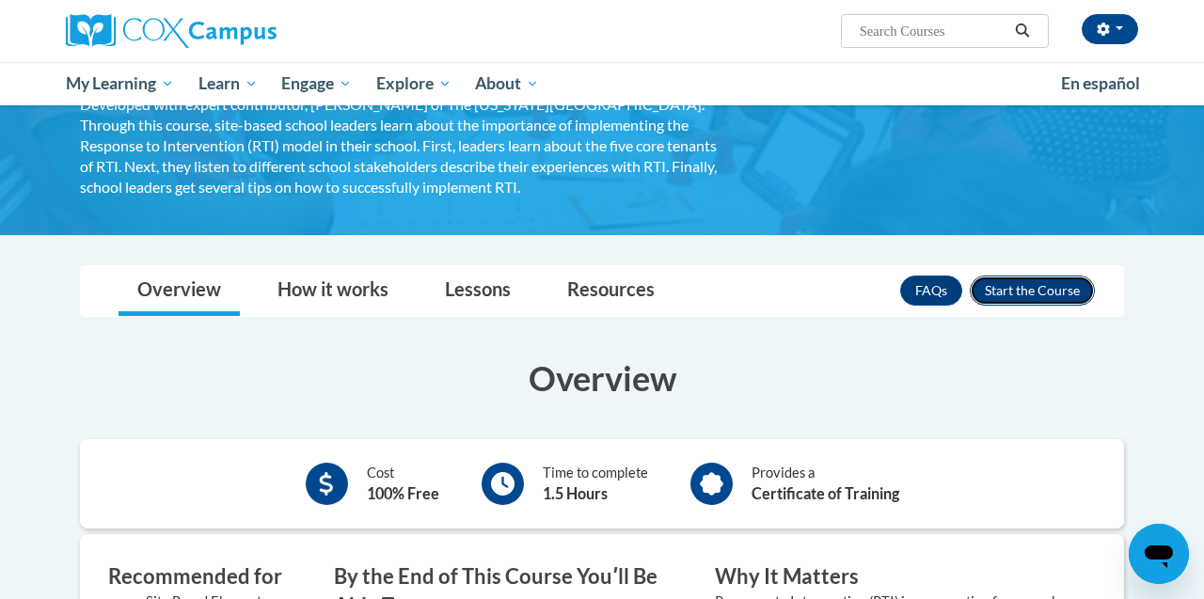
click at [1030, 280] on button "Enroll" at bounding box center [1032, 291] width 125 height 30
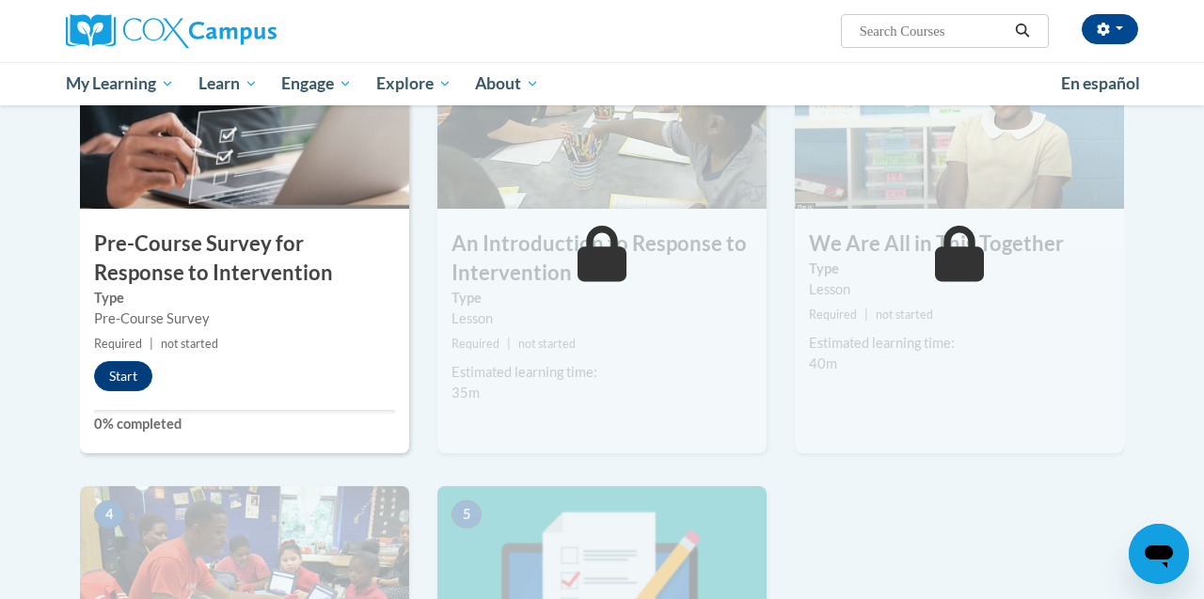
scroll to position [468, 0]
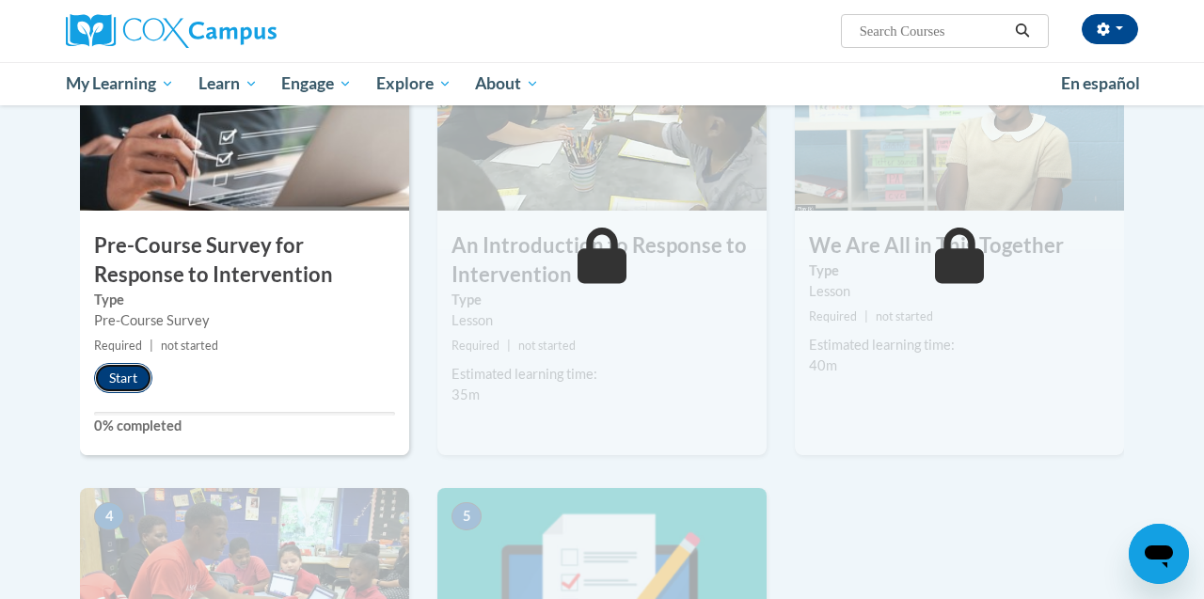
click at [128, 371] on button "Start" at bounding box center [123, 378] width 58 height 30
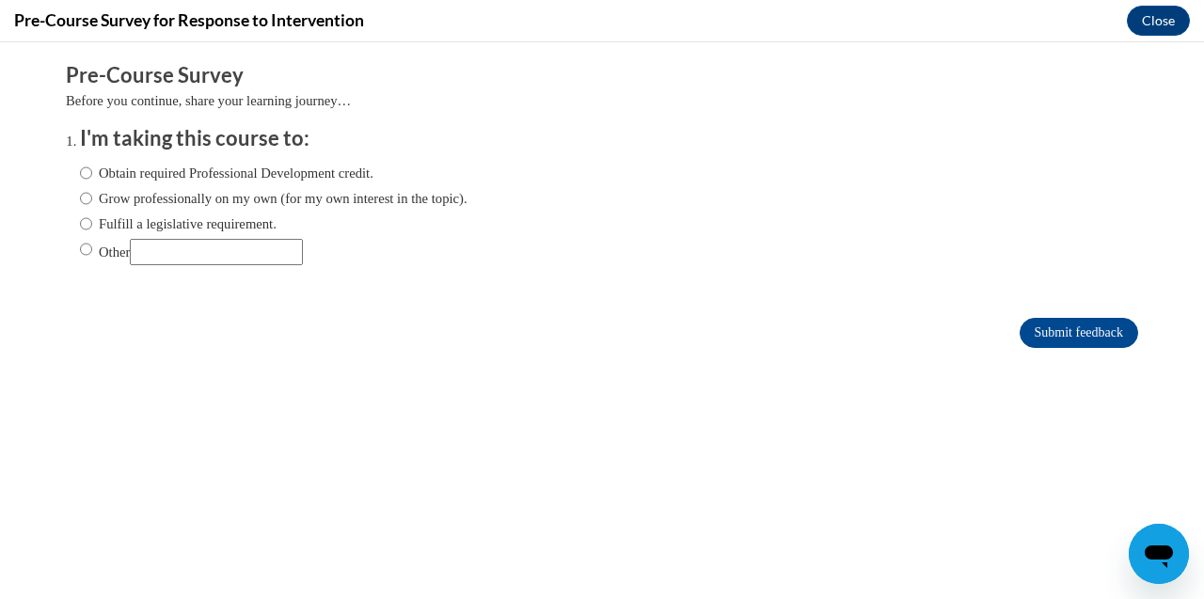
scroll to position [0, 0]
click at [90, 169] on input "Obtain required Professional Development credit." at bounding box center [86, 173] width 12 height 21
radio input "true"
click at [1085, 342] on input "Submit feedback" at bounding box center [1079, 333] width 119 height 30
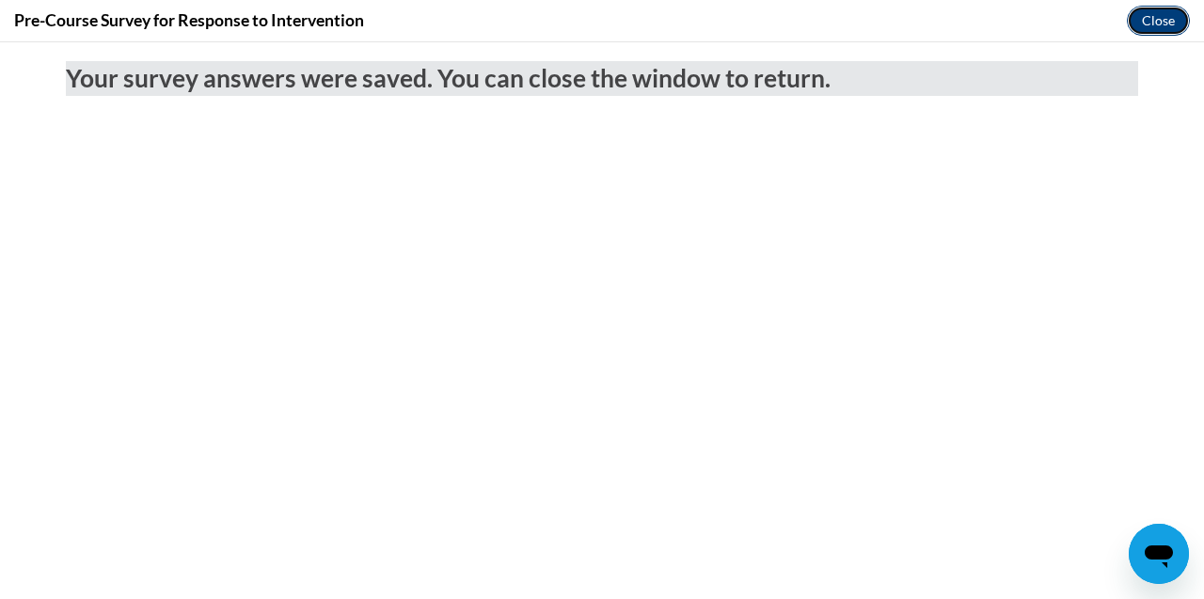
click at [1153, 12] on button "Close" at bounding box center [1158, 21] width 63 height 30
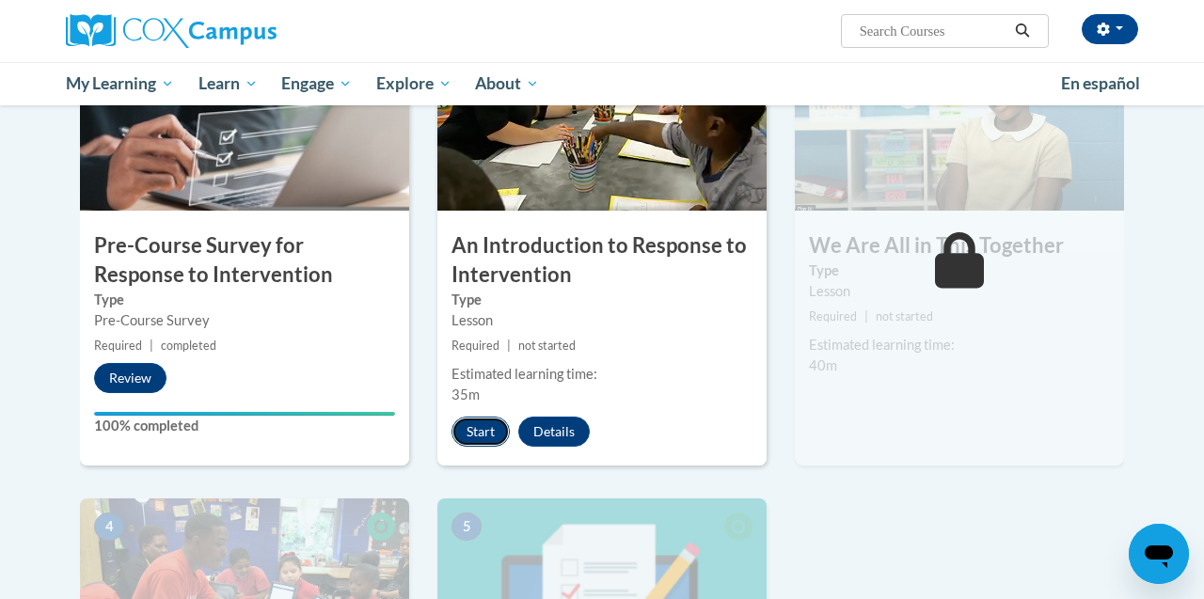
click at [484, 431] on button "Start" at bounding box center [481, 432] width 58 height 30
